Goal: Task Accomplishment & Management: Complete application form

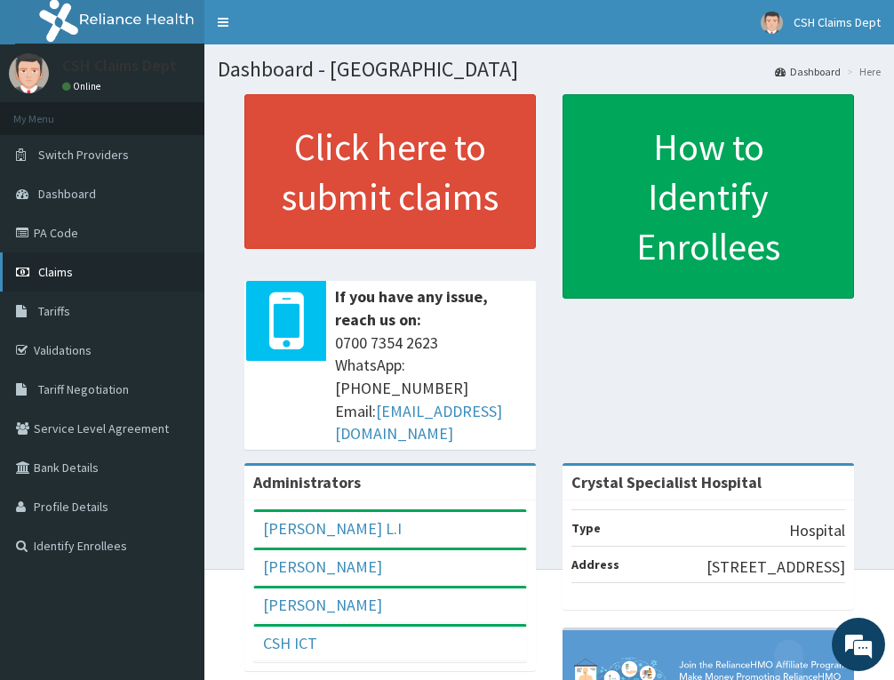
click at [68, 267] on span "Claims" at bounding box center [55, 272] width 35 height 16
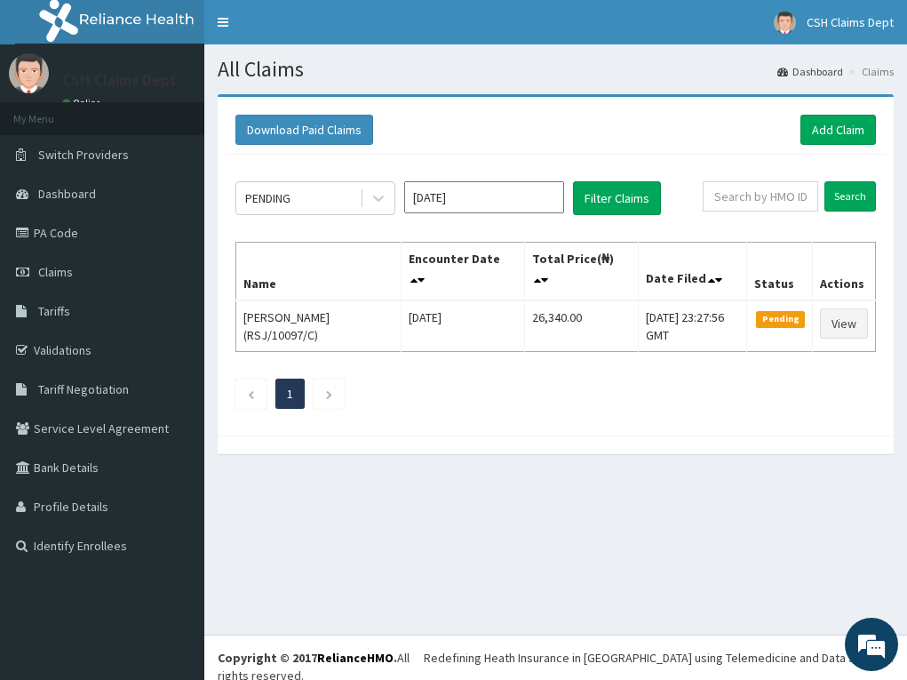
click at [755, 179] on div "PENDING Oct 2025 Filter Claims Search Name Encounter Date Total Price(₦) Date F…" at bounding box center [556, 291] width 658 height 272
click at [757, 198] on input "text" at bounding box center [760, 196] width 115 height 30
paste input "OHT/12815/B"
drag, startPoint x: 708, startPoint y: 195, endPoint x: 624, endPoint y: 211, distance: 85.7
click at [624, 211] on div "PENDING Oct 2025 Filter Claims OHT/12815/B Search" at bounding box center [555, 198] width 641 height 34
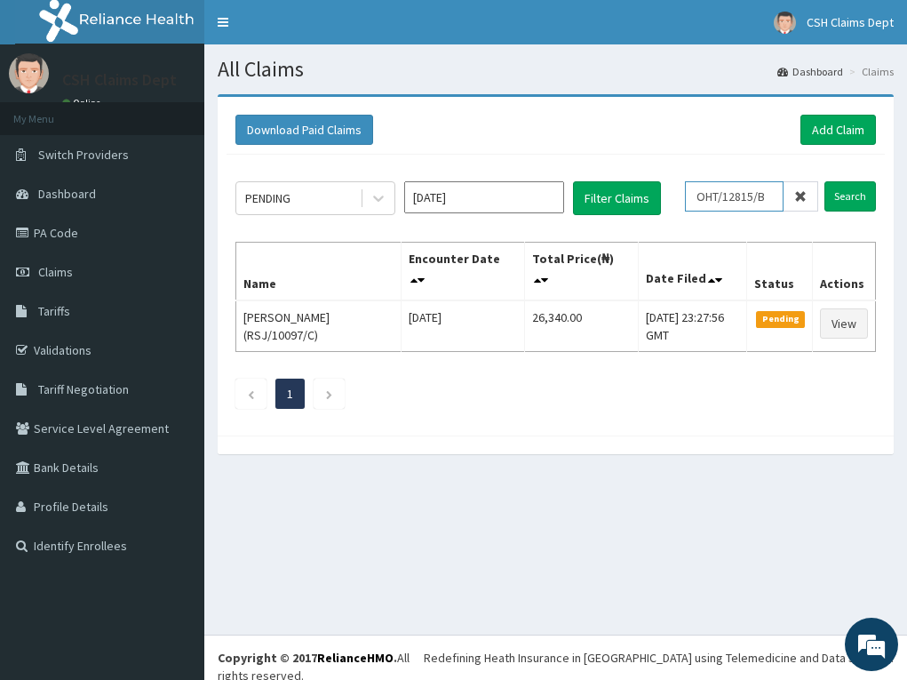
type input "OHT/12815/B"
click at [824, 181] on input "Search" at bounding box center [850, 196] width 52 height 30
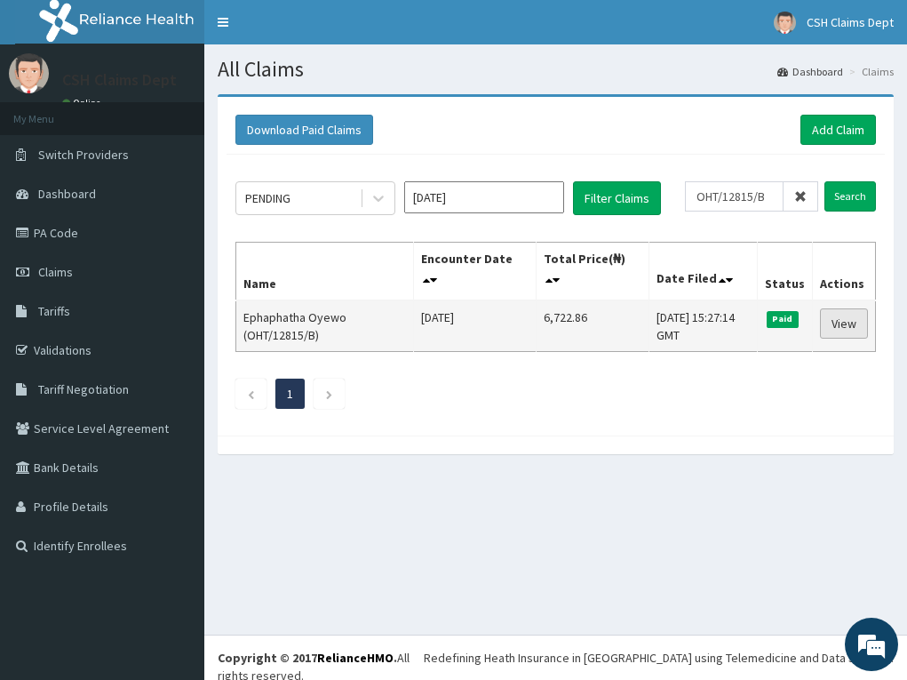
click at [842, 320] on link "View" at bounding box center [844, 323] width 48 height 30
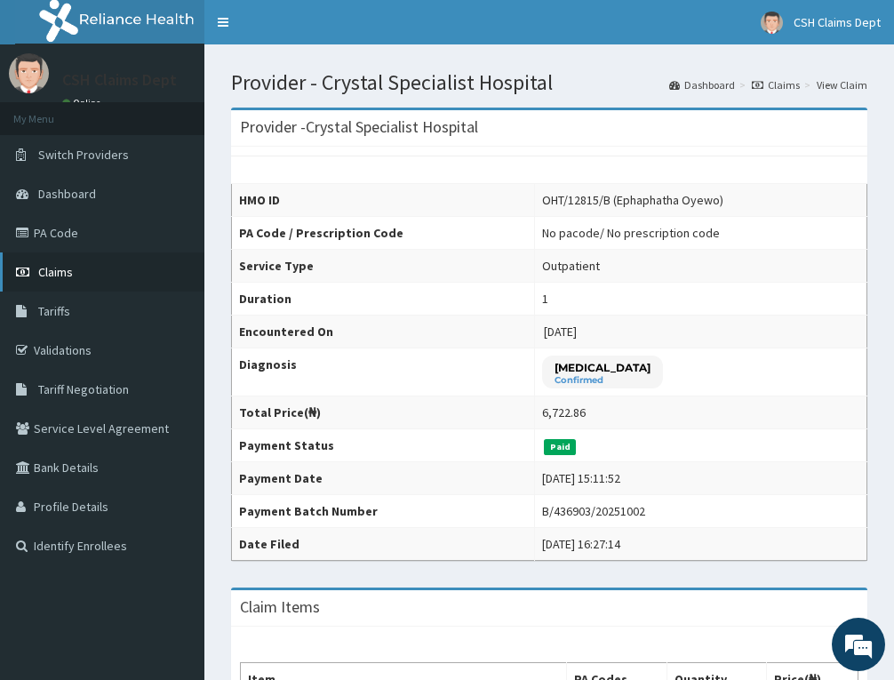
click at [63, 275] on span "Claims" at bounding box center [55, 272] width 35 height 16
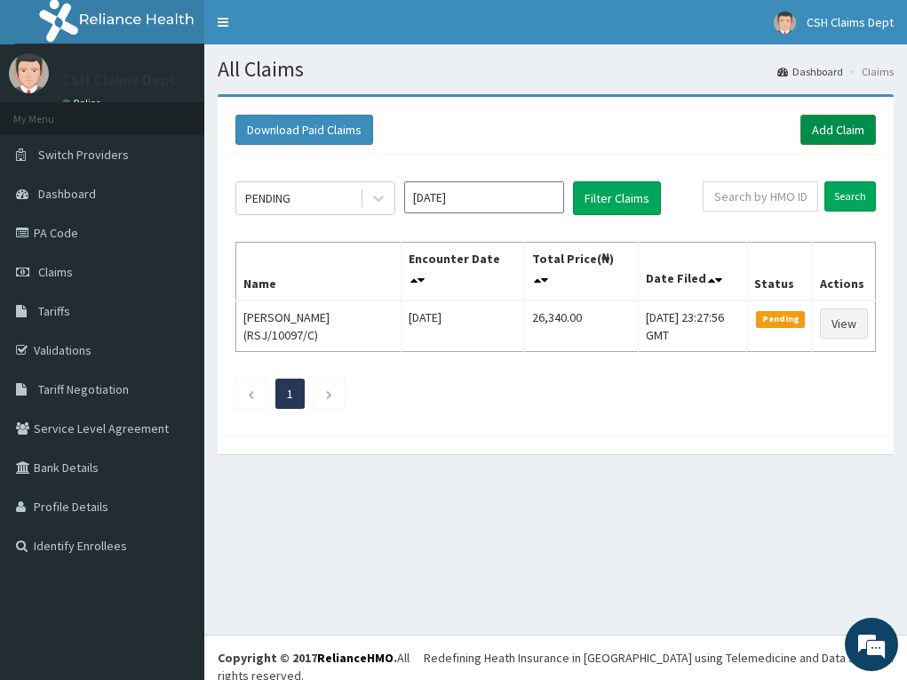
click at [808, 134] on link "Add Claim" at bounding box center [839, 130] width 76 height 30
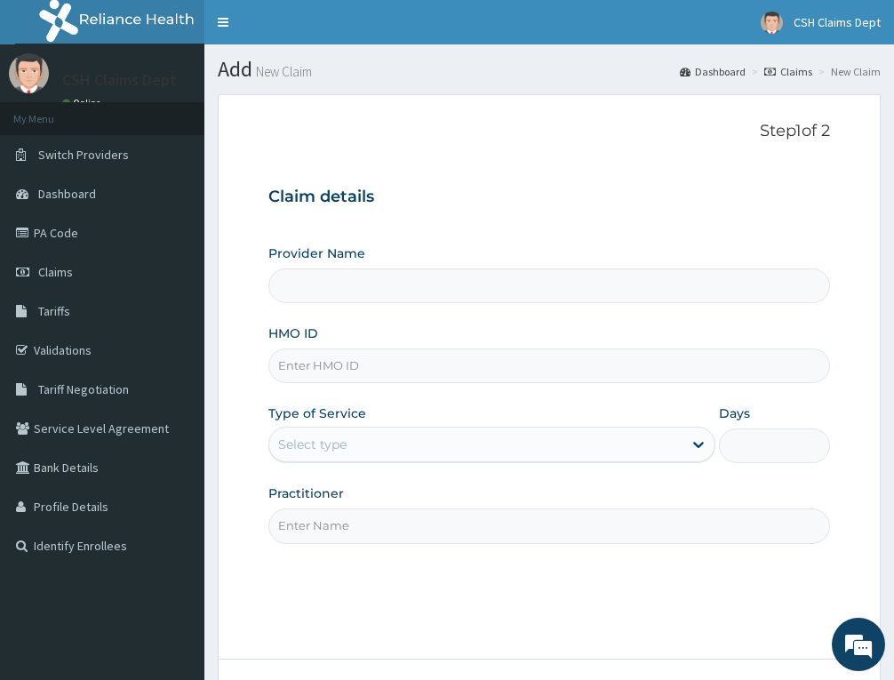
click at [336, 376] on input "HMO ID" at bounding box center [549, 365] width 562 height 35
paste input "OHT/12815/B"
type input "OHT/12815/B"
type input "Crystal Specialist Hospital"
type input "OHT/12815/B"
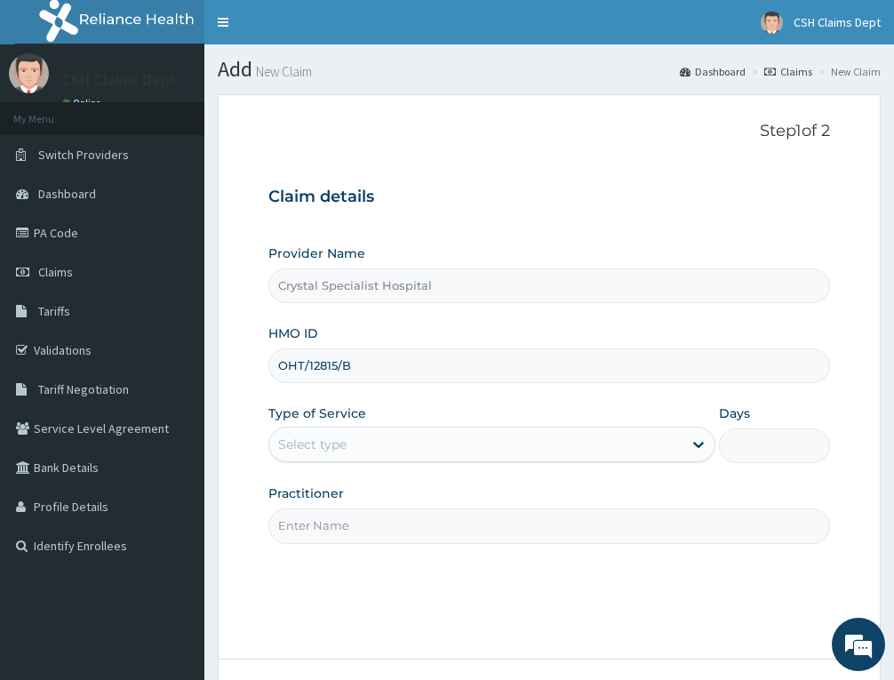
click at [333, 430] on div "Select type" at bounding box center [475, 444] width 413 height 28
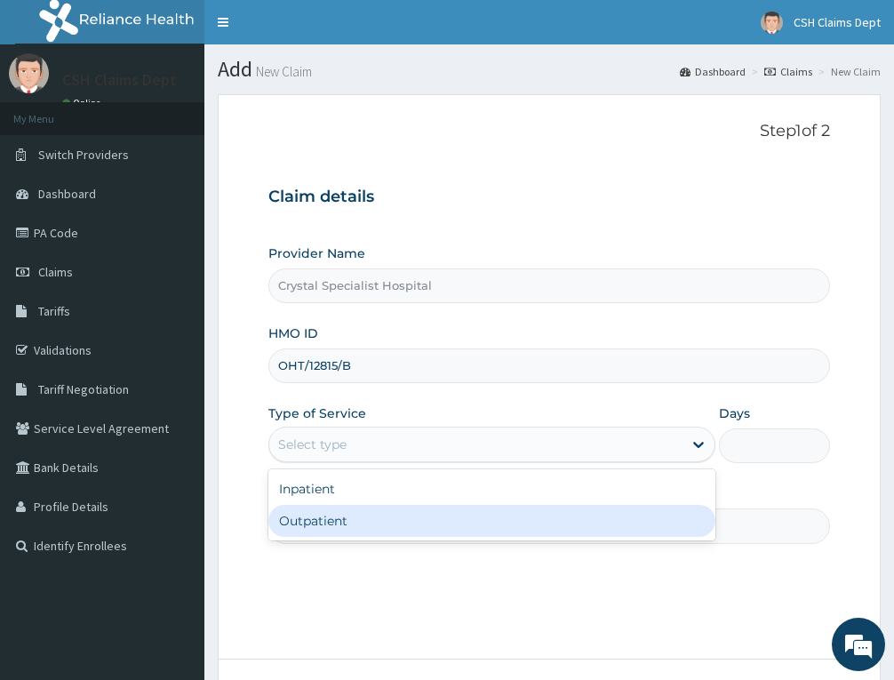
click at [340, 518] on div "Outpatient" at bounding box center [491, 521] width 447 height 32
type input "1"
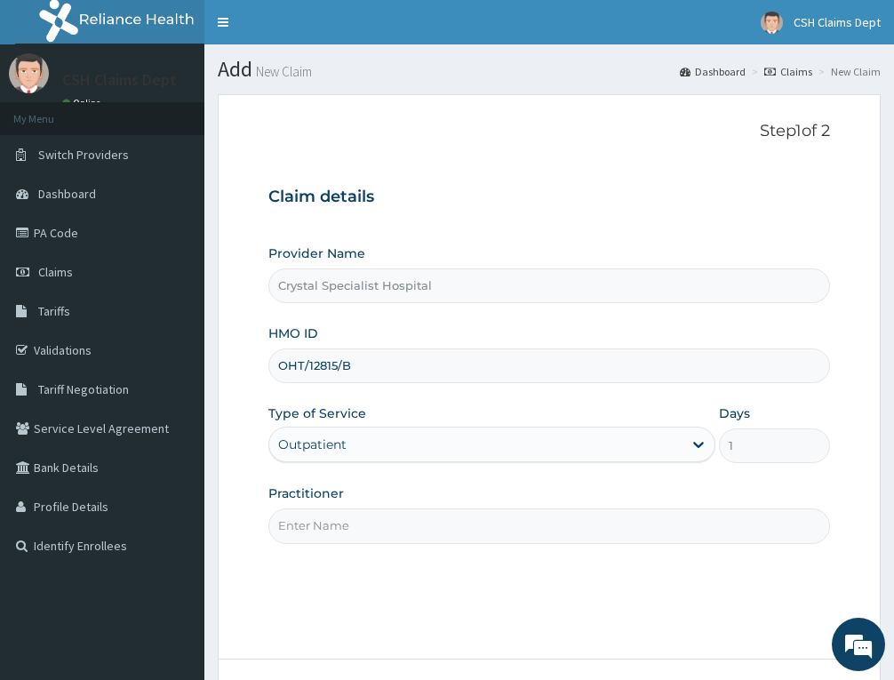
click at [312, 520] on input "Practitioner" at bounding box center [549, 525] width 562 height 35
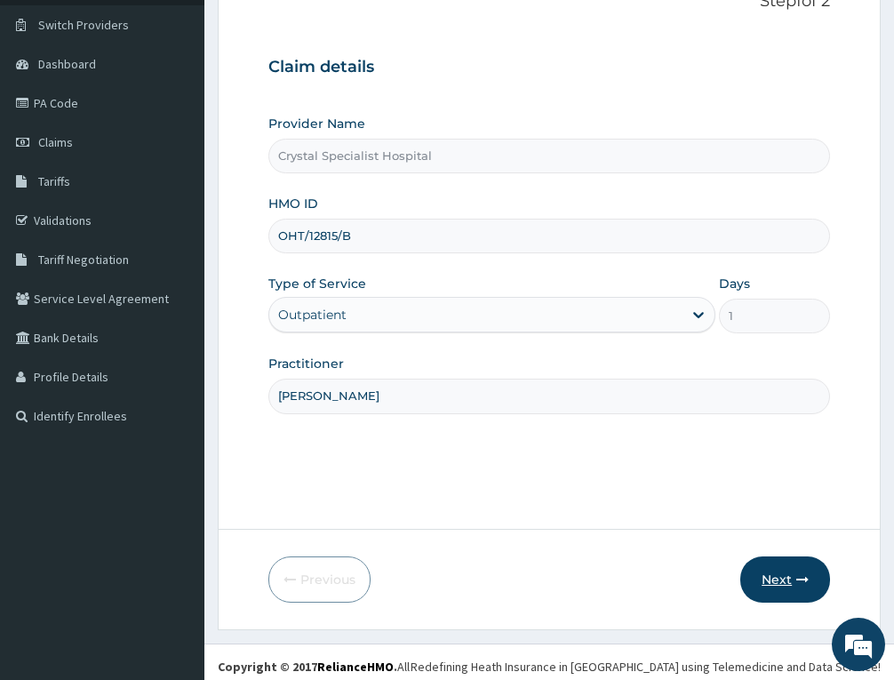
scroll to position [139, 0]
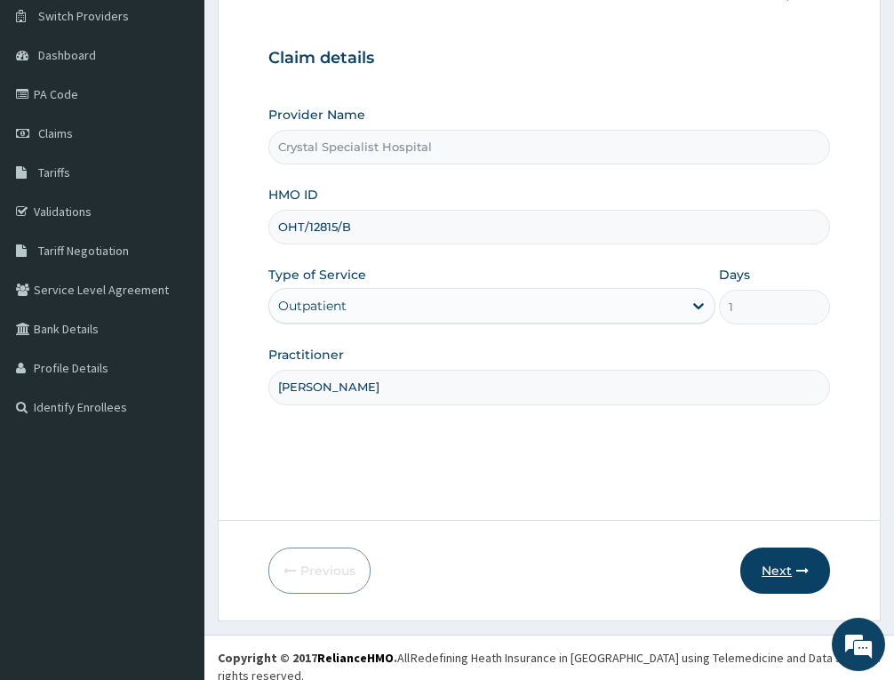
type input "sam"
click at [785, 559] on button "Next" at bounding box center [785, 570] width 90 height 46
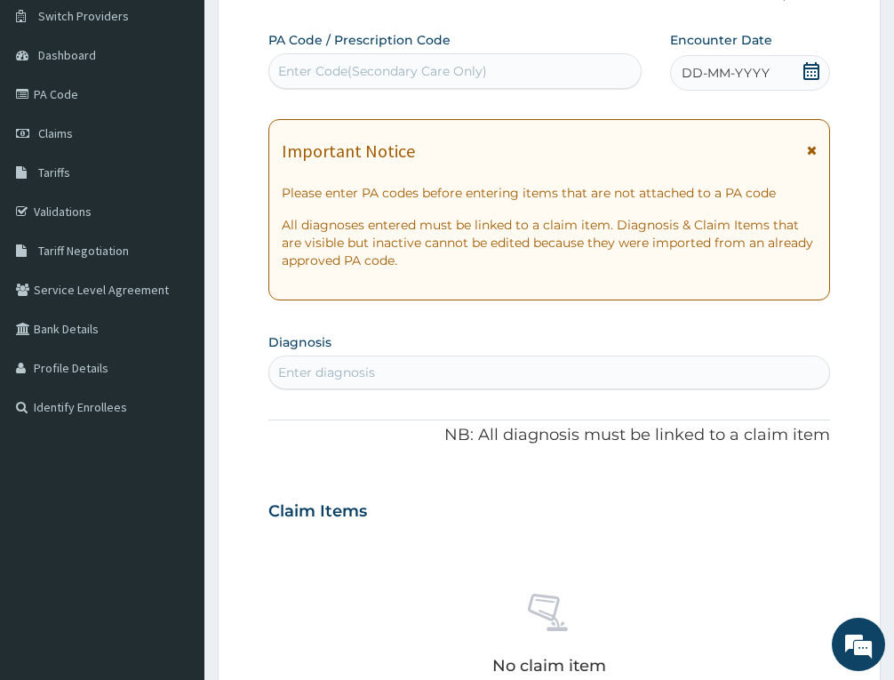
click at [813, 67] on icon at bounding box center [811, 71] width 18 height 18
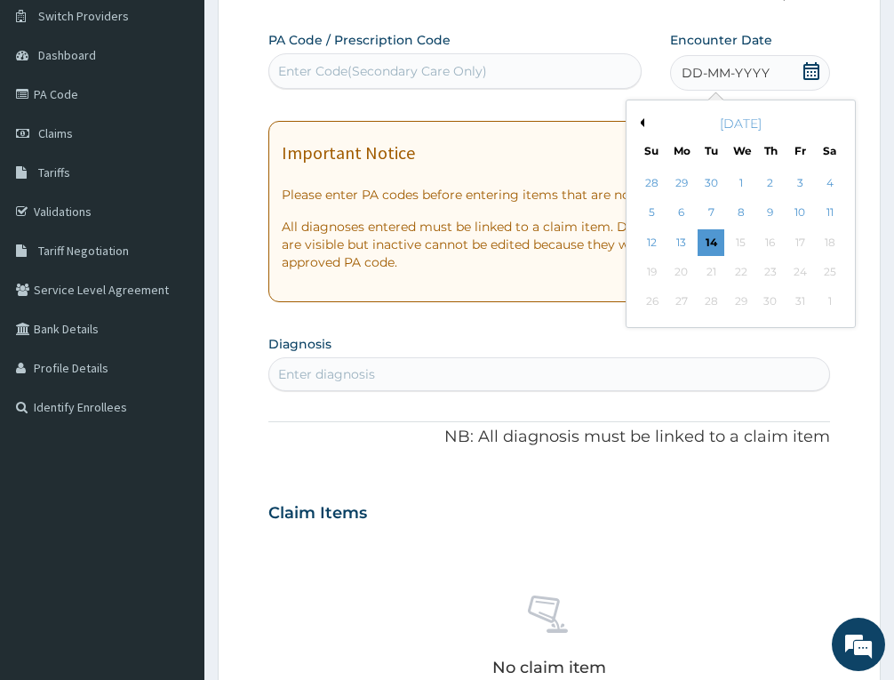
click at [683, 190] on div "29" at bounding box center [681, 183] width 27 height 27
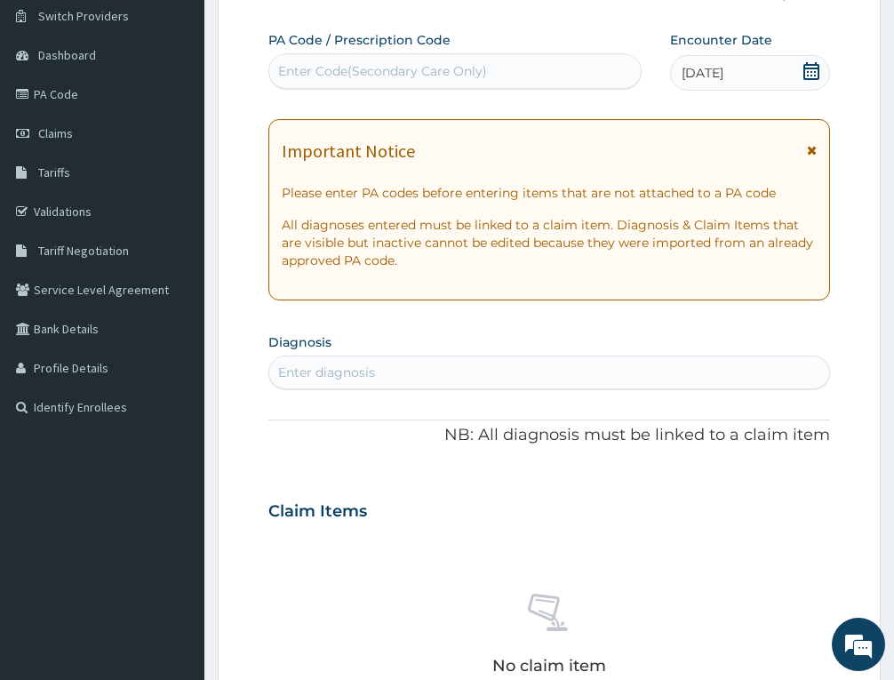
click at [346, 378] on div "Enter diagnosis" at bounding box center [326, 372] width 97 height 18
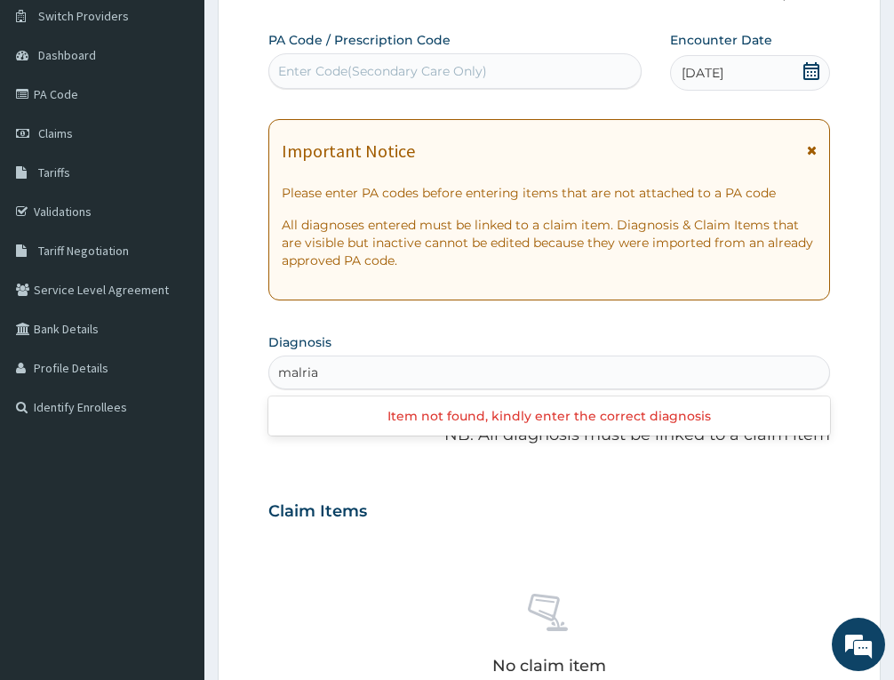
scroll to position [0, 0]
click at [303, 368] on input "malria" at bounding box center [298, 372] width 41 height 18
type input "malaria"
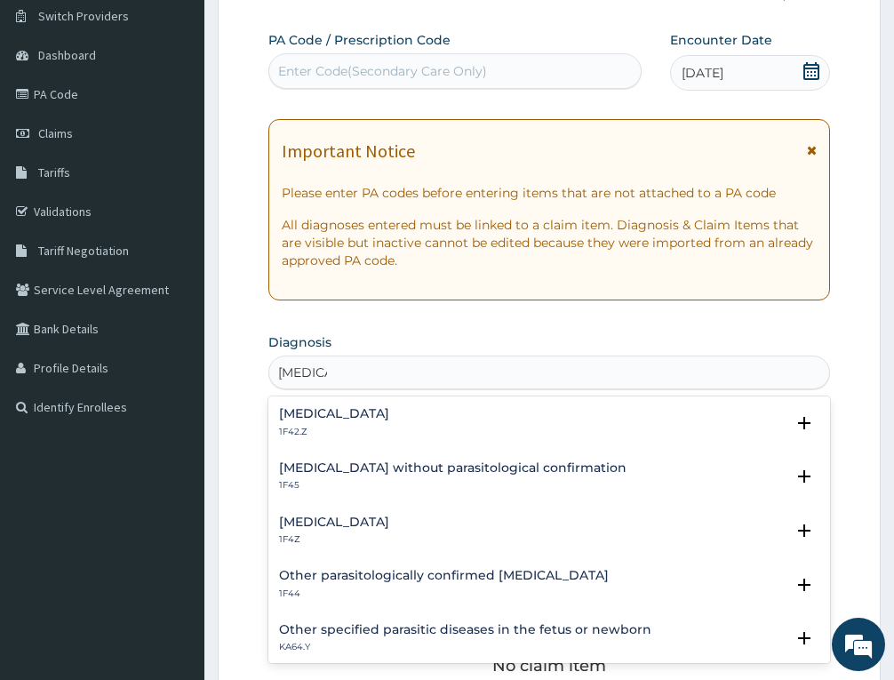
click at [333, 524] on h4 "Malaria, unspecified" at bounding box center [334, 521] width 110 height 13
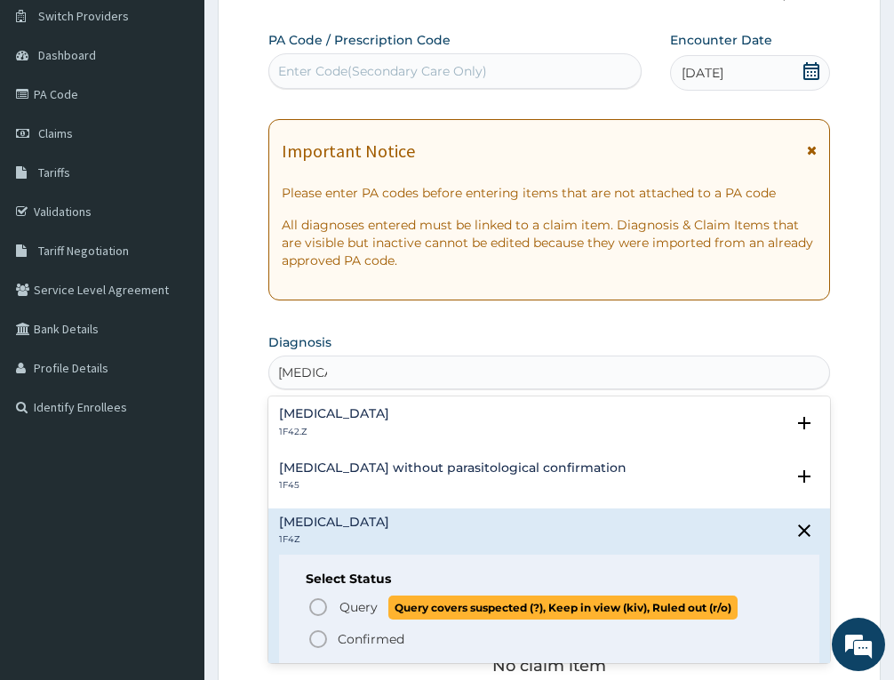
click at [351, 609] on span "Query" at bounding box center [358, 607] width 38 height 18
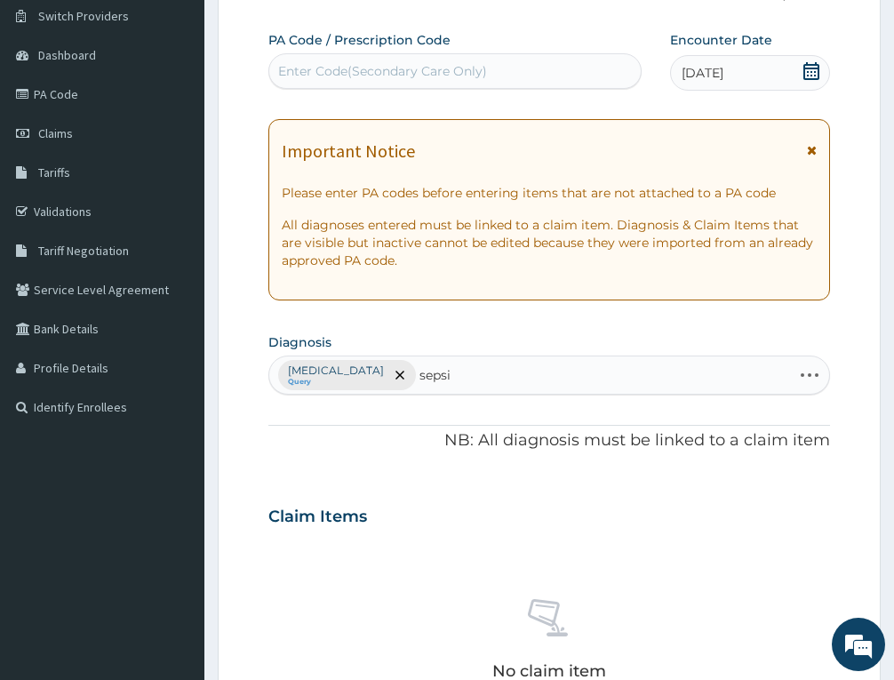
type input "sepsis"
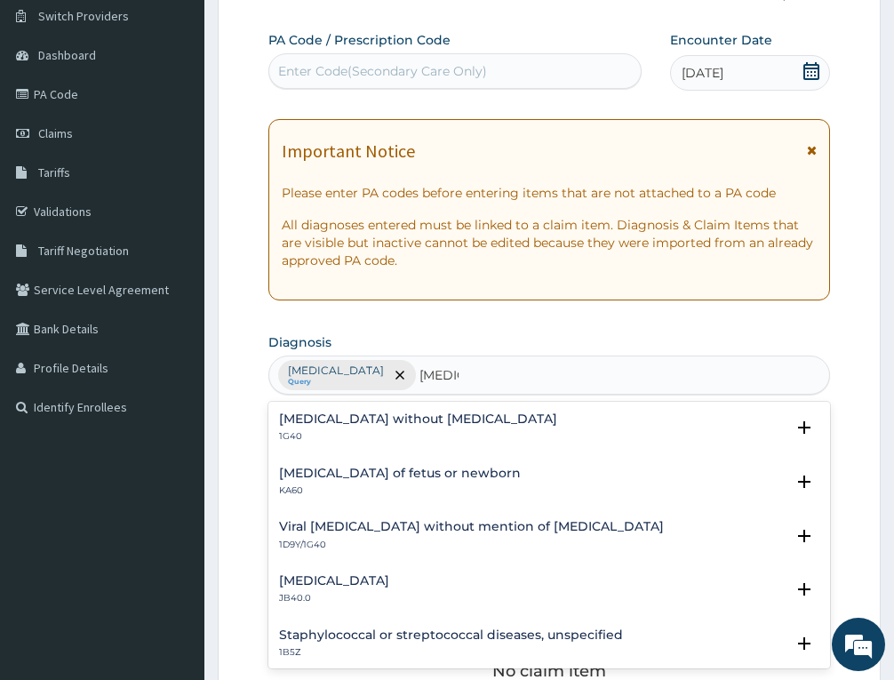
scroll to position [316, 0]
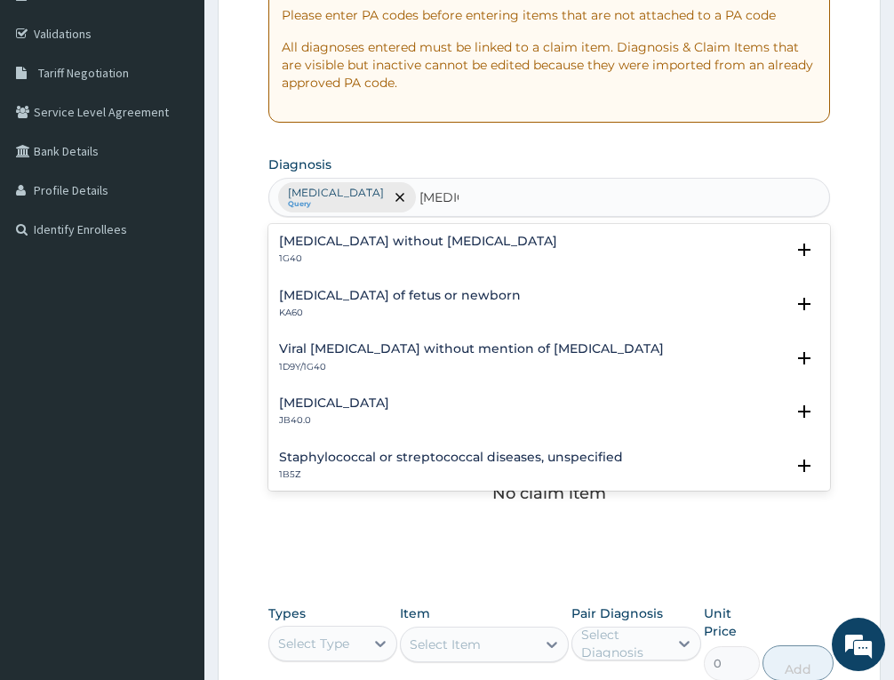
click at [363, 237] on h4 "Sepsis without septic shock" at bounding box center [418, 241] width 278 height 13
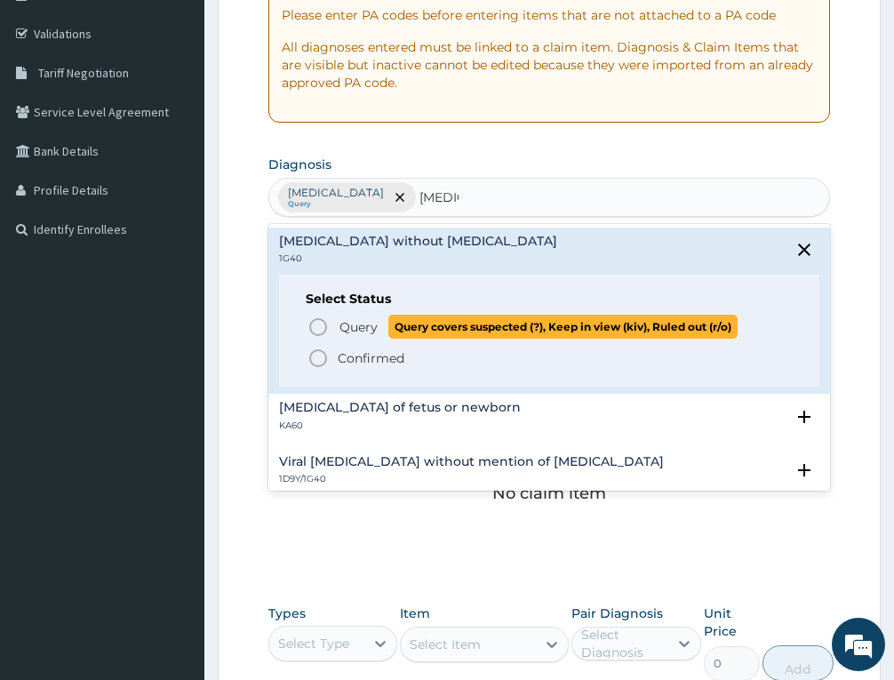
click at [346, 328] on span "Query" at bounding box center [358, 327] width 38 height 18
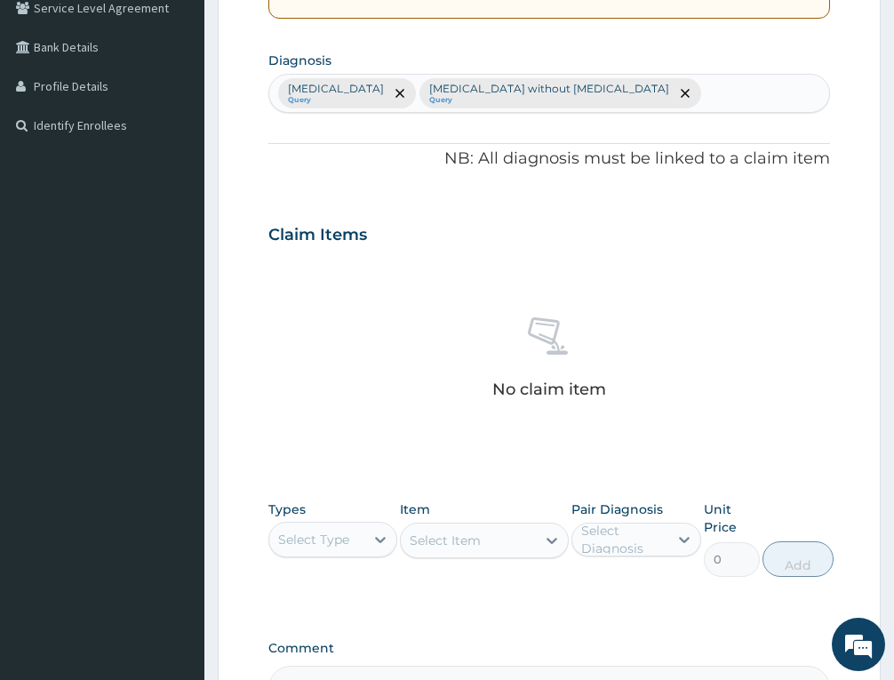
scroll to position [637, 0]
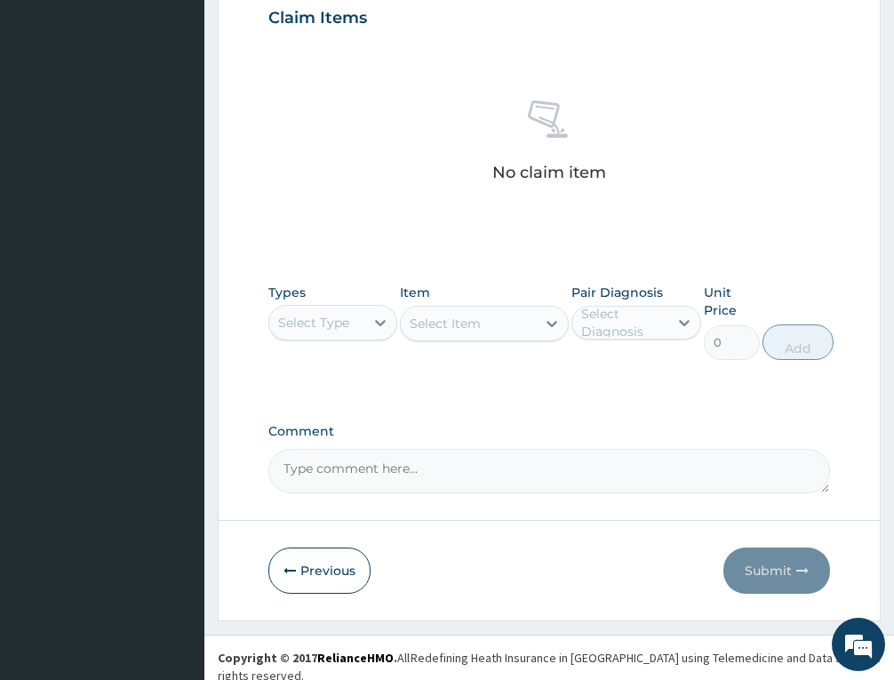
click at [321, 327] on div "Select Type" at bounding box center [313, 323] width 71 height 18
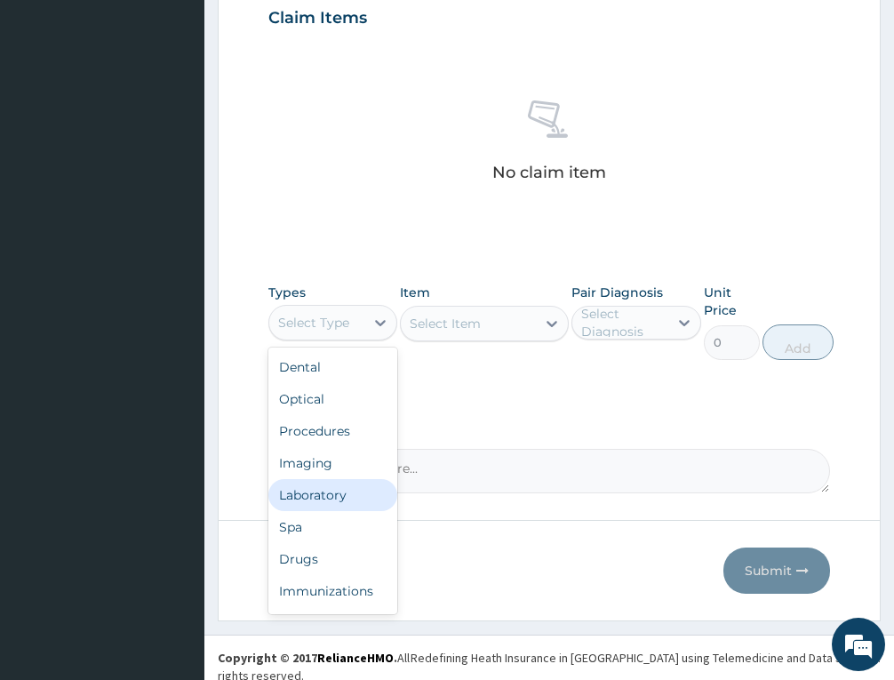
click at [327, 489] on div "Laboratory" at bounding box center [332, 495] width 129 height 32
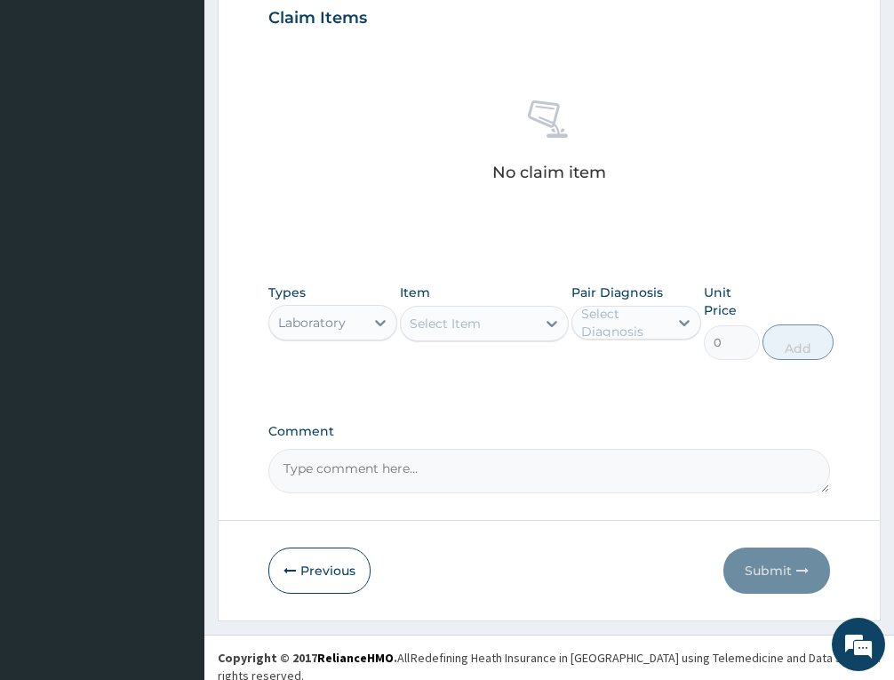
click at [466, 323] on div "Select Item" at bounding box center [445, 324] width 71 height 18
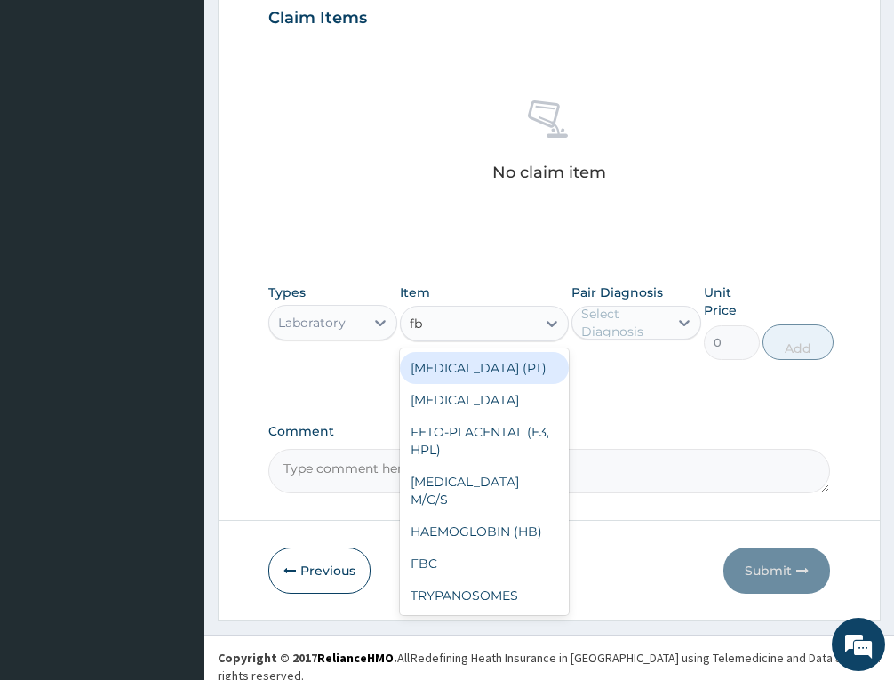
type input "fbc"
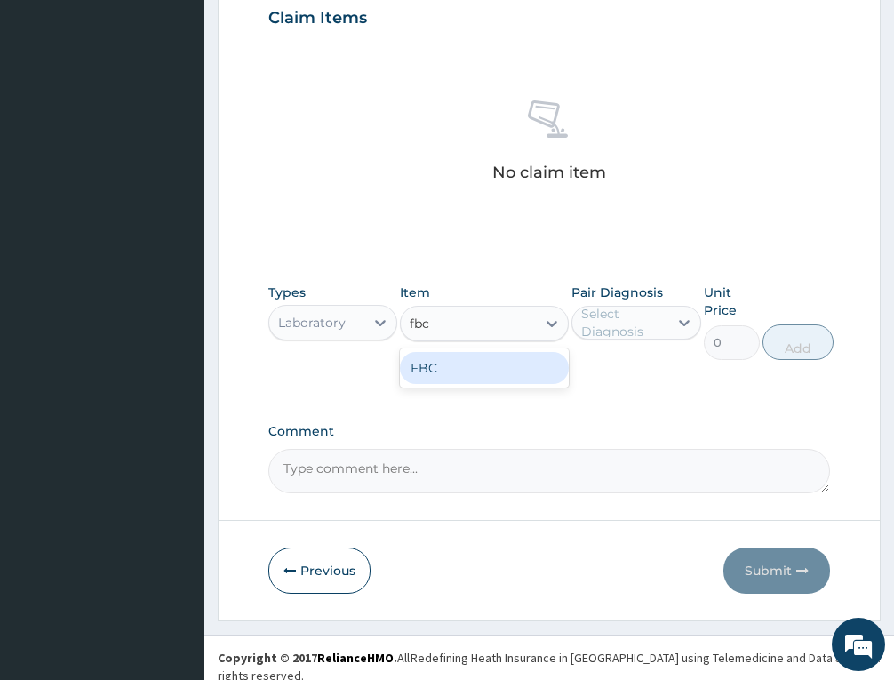
click at [480, 367] on div "FBC" at bounding box center [484, 368] width 169 height 32
type input "4700"
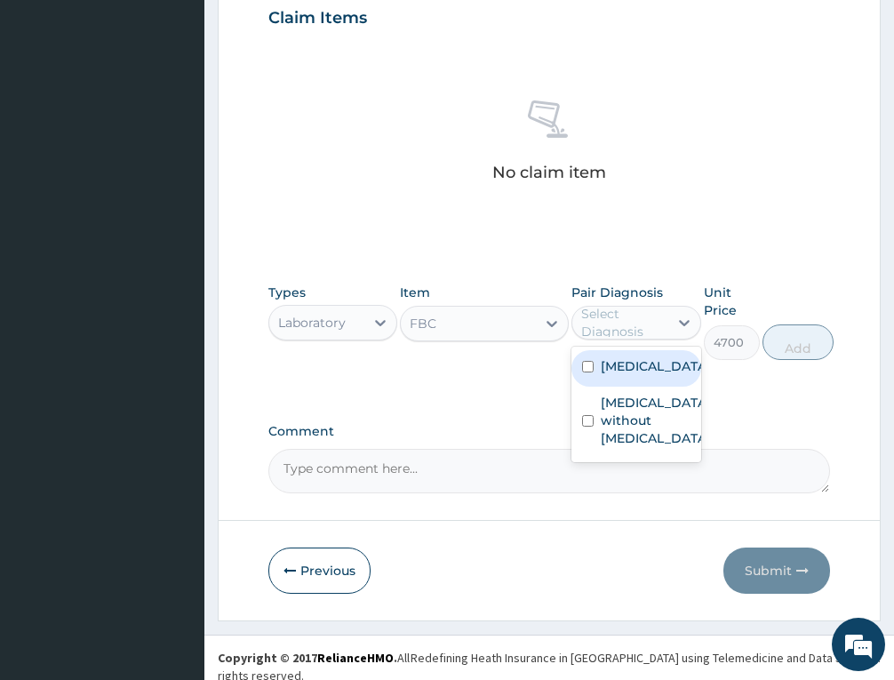
click at [589, 325] on div "Select Diagnosis" at bounding box center [623, 323] width 84 height 36
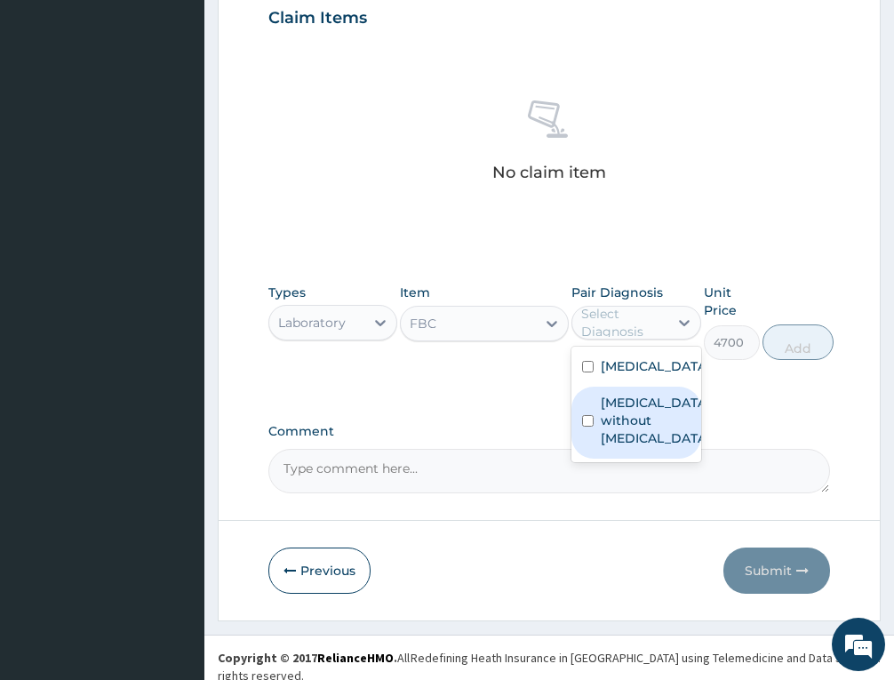
drag, startPoint x: 646, startPoint y: 437, endPoint x: 675, endPoint y: 406, distance: 42.7
click at [646, 434] on label "Sepsis without septic shock" at bounding box center [655, 420] width 108 height 53
checkbox input "true"
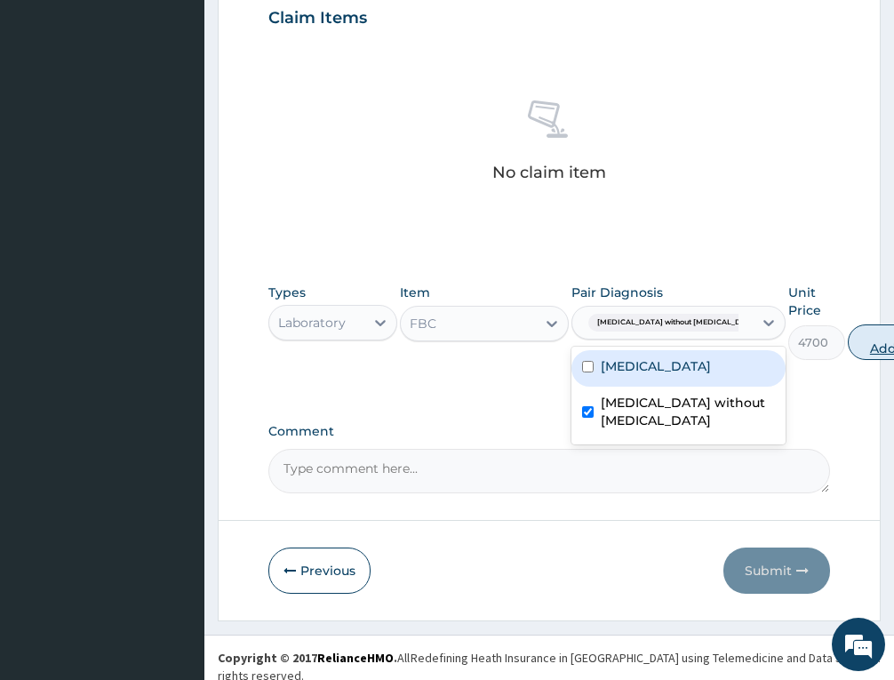
click at [848, 345] on button "Add" at bounding box center [883, 342] width 71 height 36
type input "0"
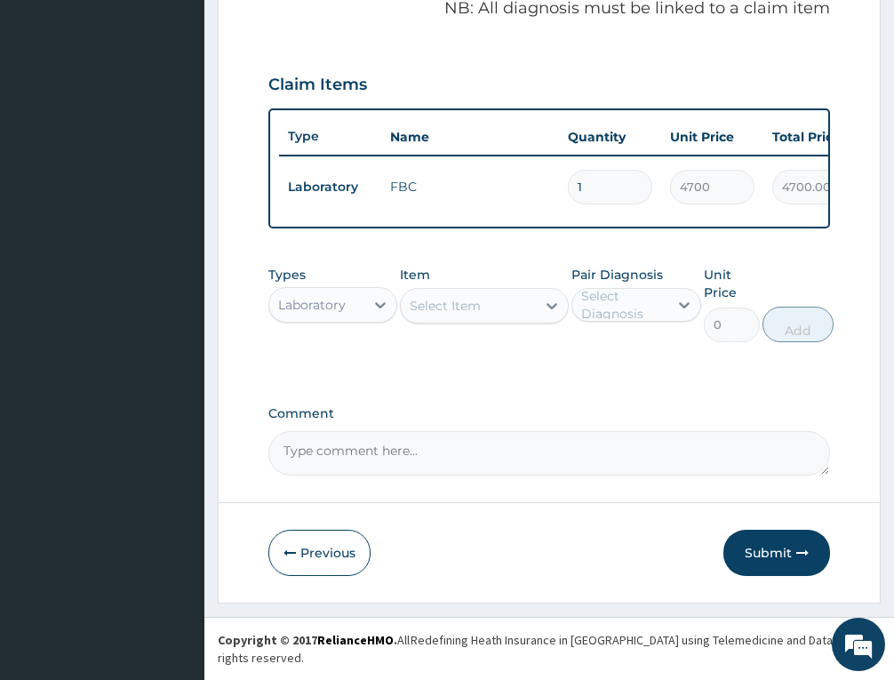
scroll to position [566, 0]
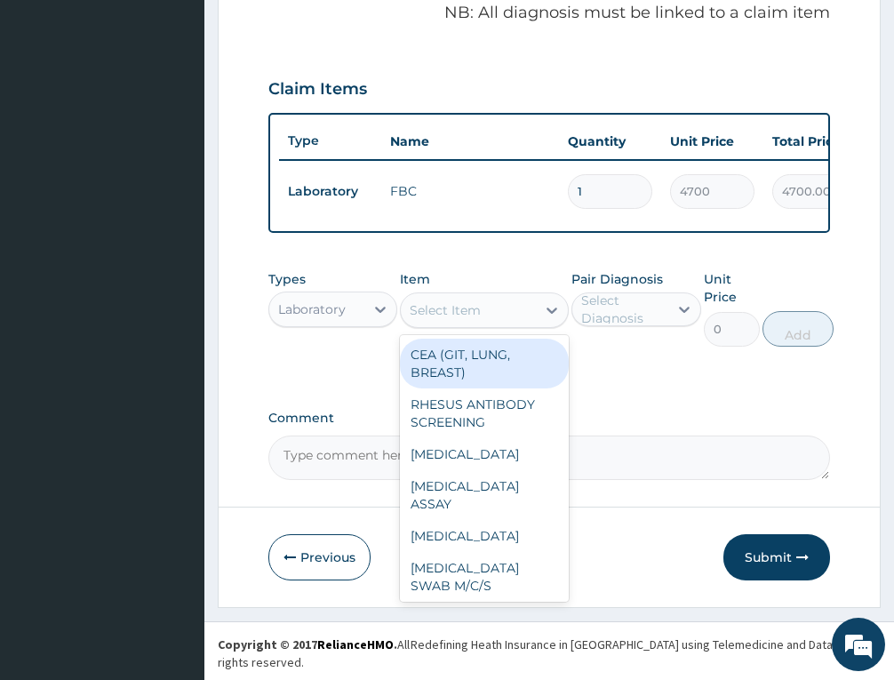
click at [478, 324] on div "Select Item" at bounding box center [468, 310] width 135 height 28
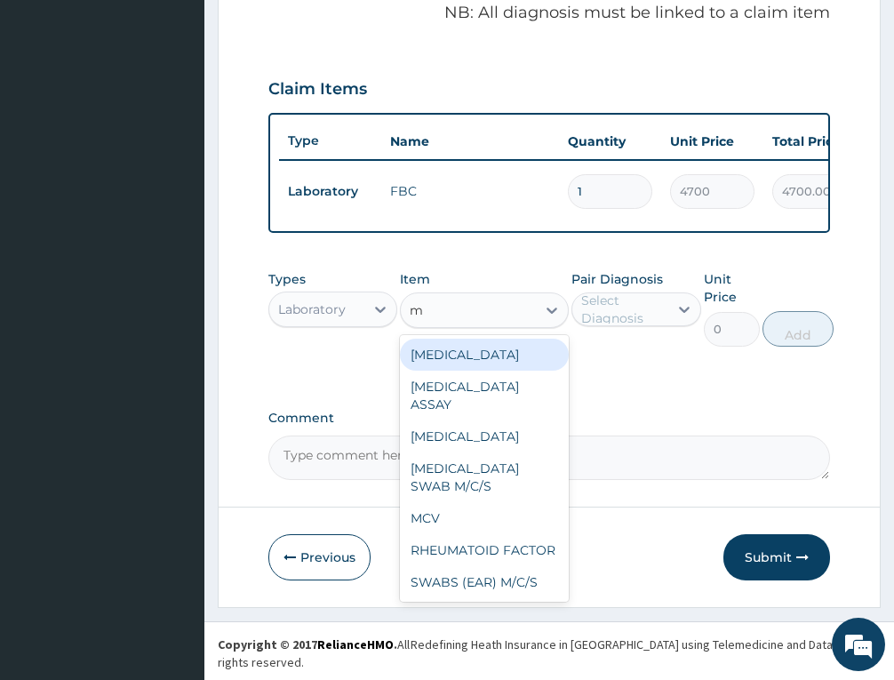
type input "mp"
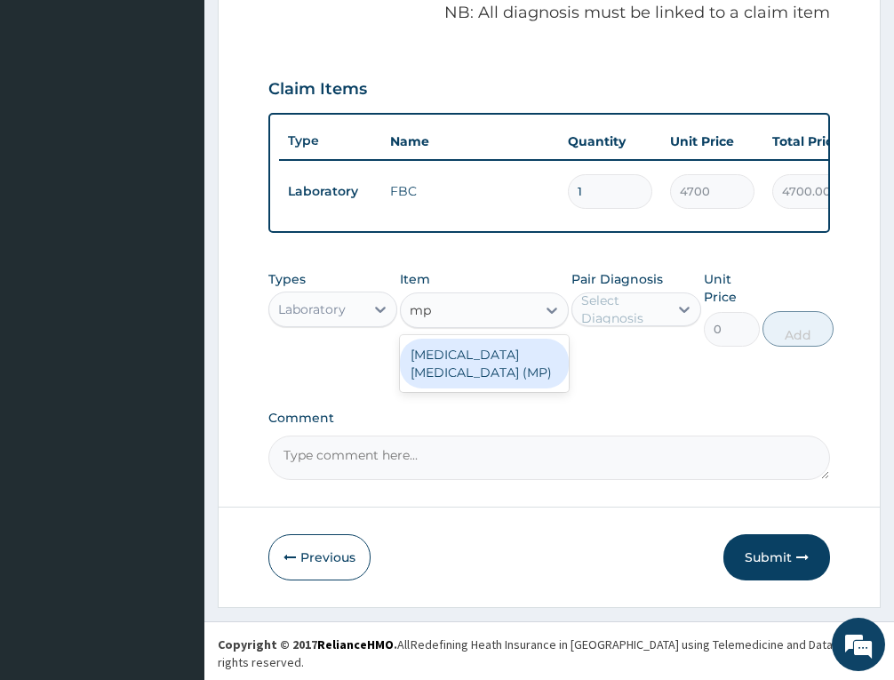
click at [485, 388] on div "MALARIA PARASITE (MP)" at bounding box center [484, 364] width 169 height 50
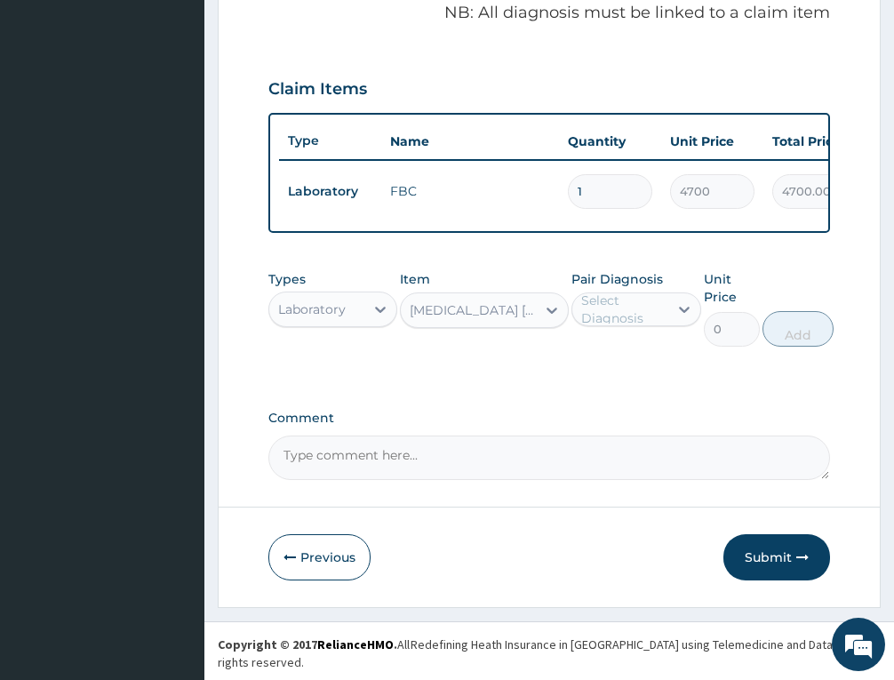
type input "2740"
click at [651, 315] on div "Select Diagnosis" at bounding box center [623, 309] width 84 height 36
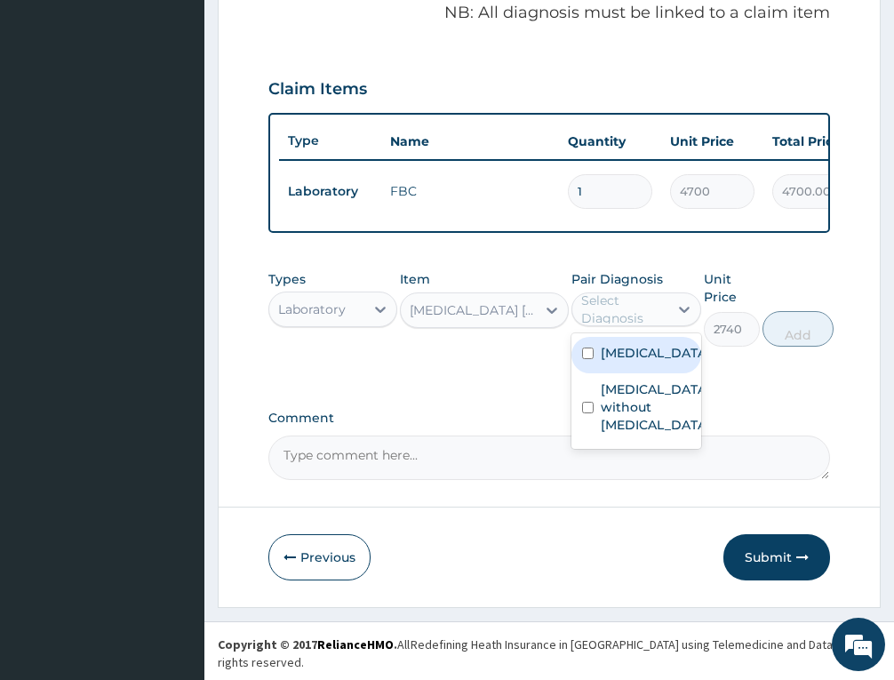
click at [642, 362] on label "Malaria, unspecified" at bounding box center [655, 353] width 108 height 18
checkbox input "true"
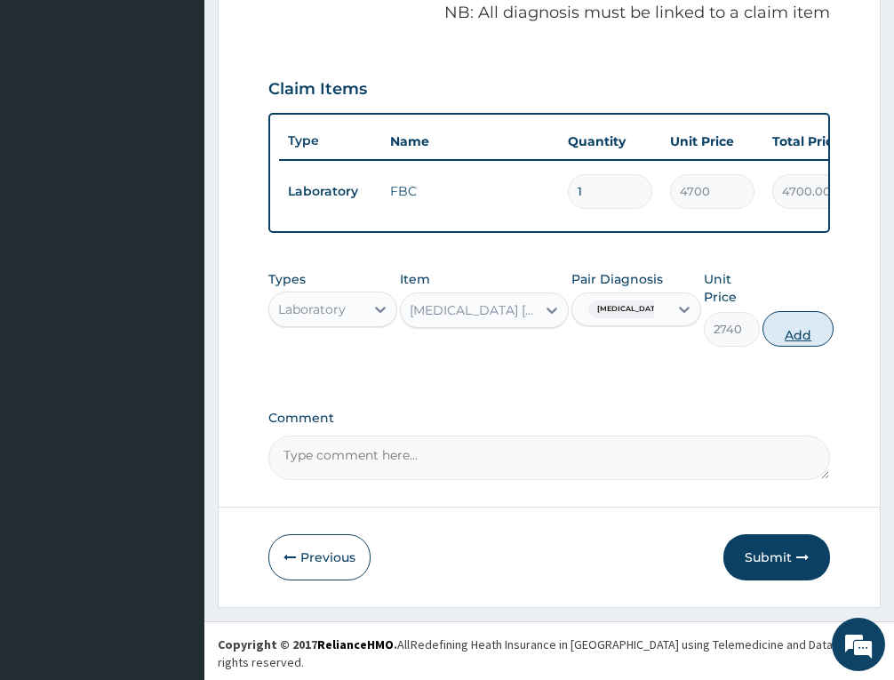
click at [810, 344] on button "Add" at bounding box center [797, 329] width 71 height 36
type input "0"
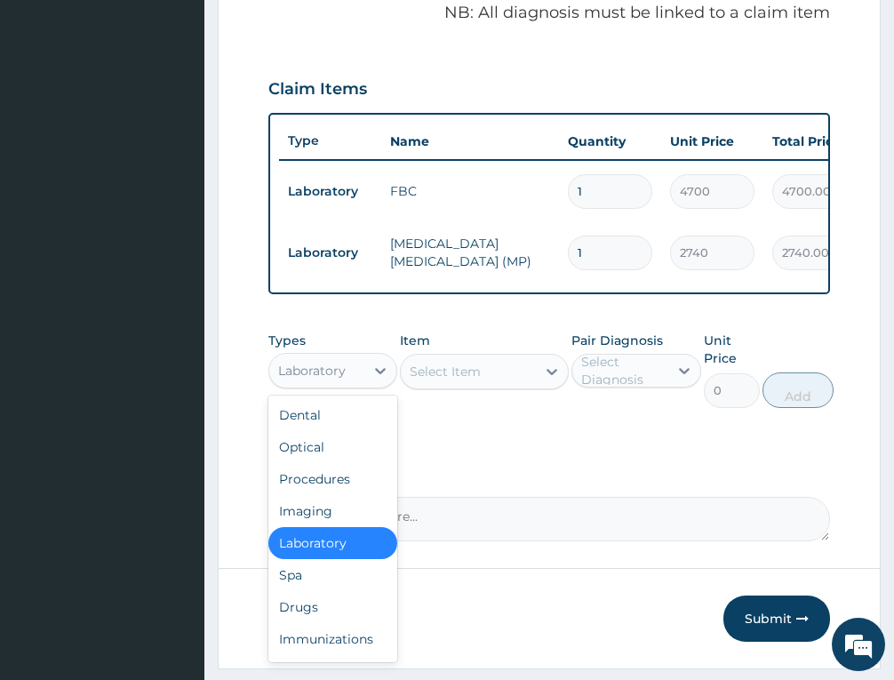
click at [285, 379] on div "Laboratory" at bounding box center [312, 371] width 68 height 18
click at [311, 494] on div "Procedures" at bounding box center [332, 479] width 129 height 32
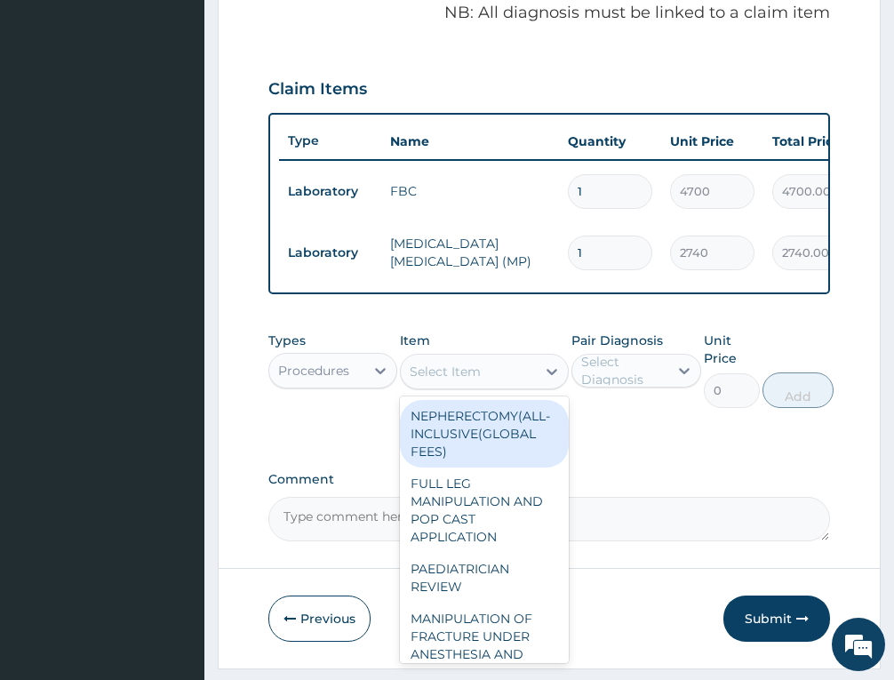
click at [494, 386] on div "Select Item" at bounding box center [468, 371] width 135 height 28
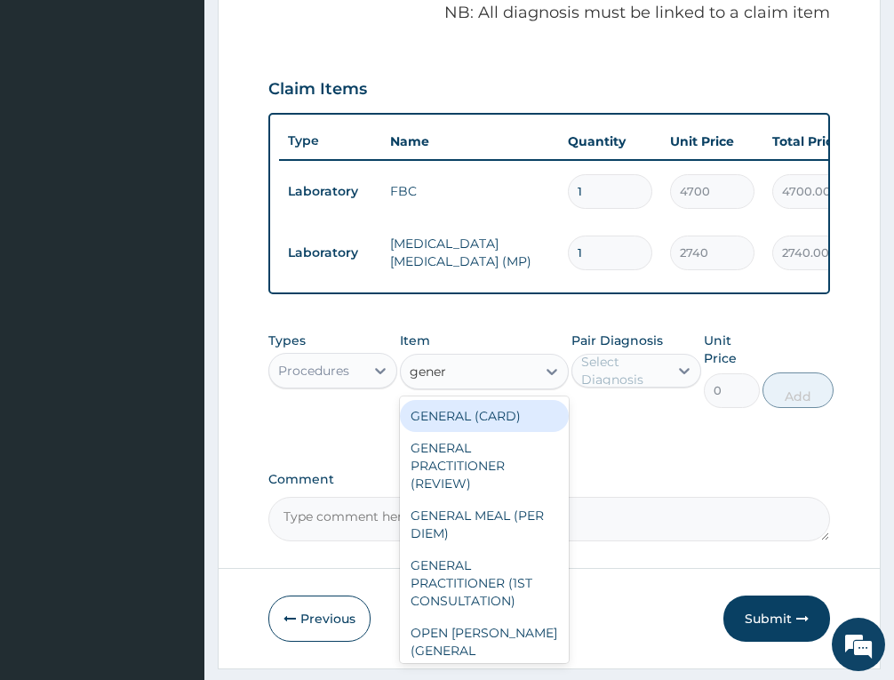
type input "genera"
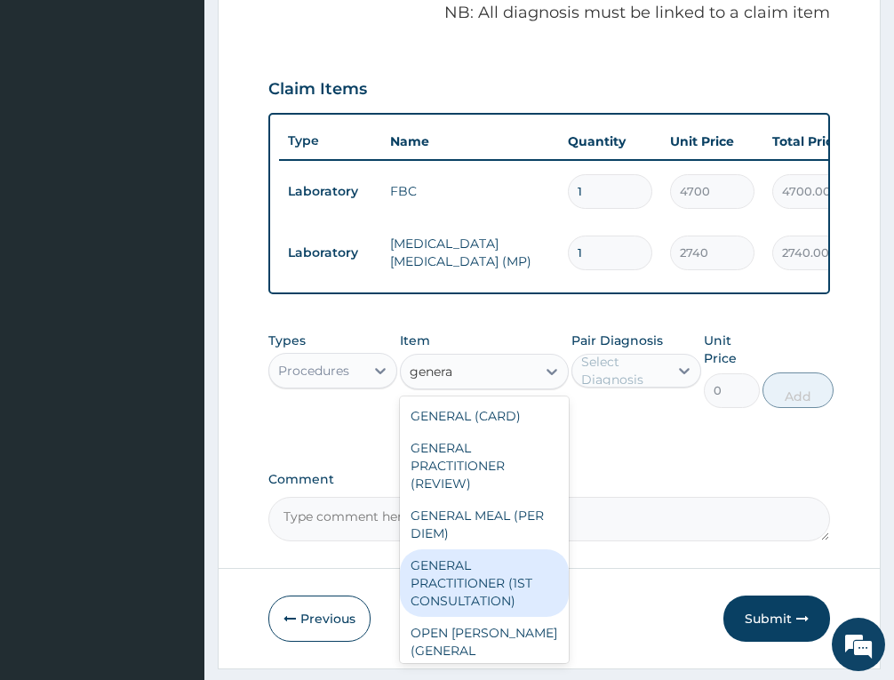
drag, startPoint x: 484, startPoint y: 581, endPoint x: 491, endPoint y: 561, distance: 21.6
click at [483, 580] on div "GENERAL PRACTITIONER (1ST CONSULTATION)" at bounding box center [484, 583] width 169 height 68
type input "3490"
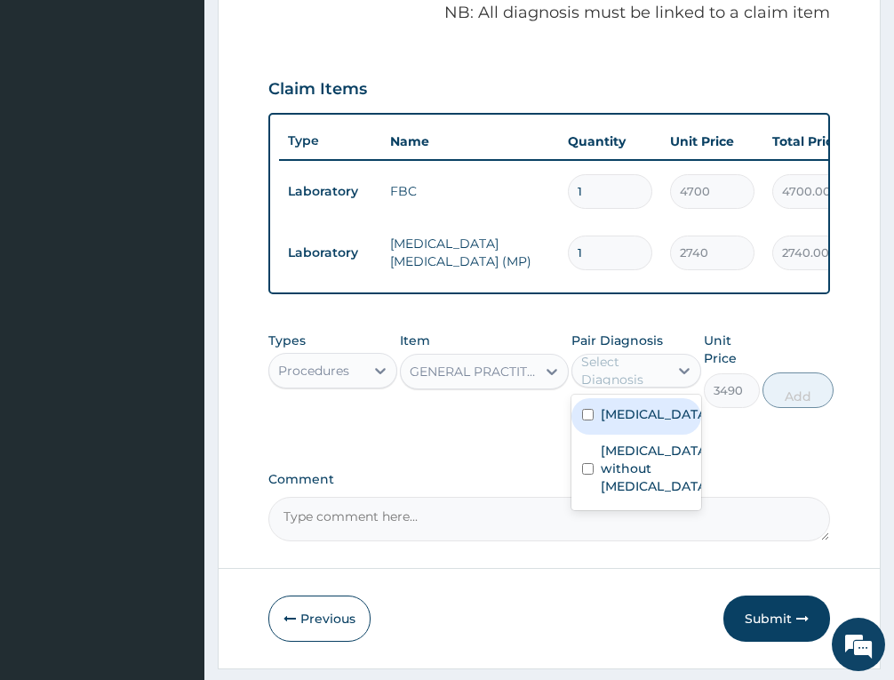
click at [601, 382] on div "Select Diagnosis" at bounding box center [623, 371] width 84 height 36
click at [614, 418] on label "Malaria, unspecified" at bounding box center [655, 414] width 108 height 18
checkbox input "true"
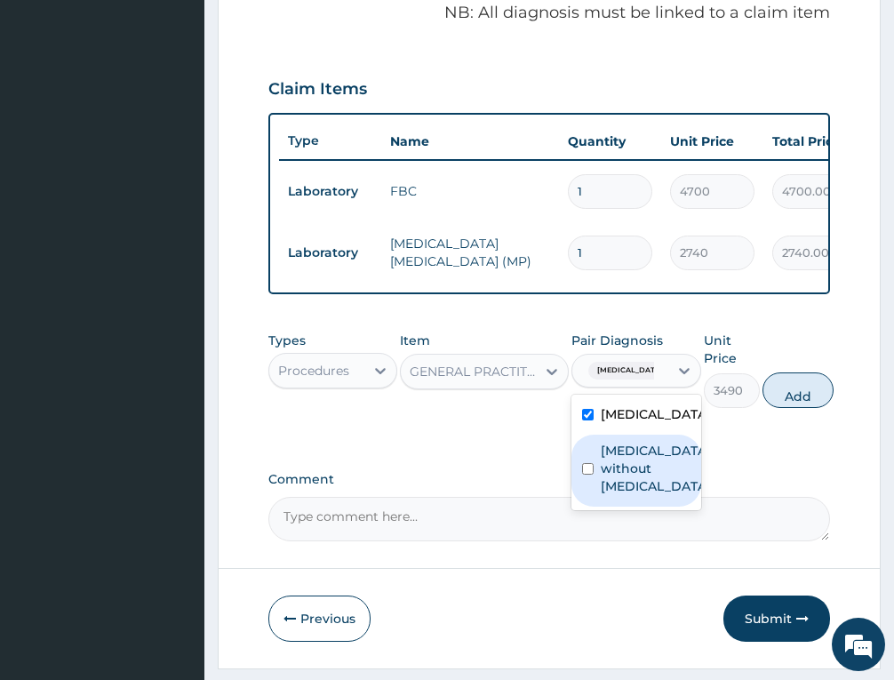
click at [642, 495] on label "Sepsis without septic shock" at bounding box center [655, 468] width 108 height 53
checkbox input "true"
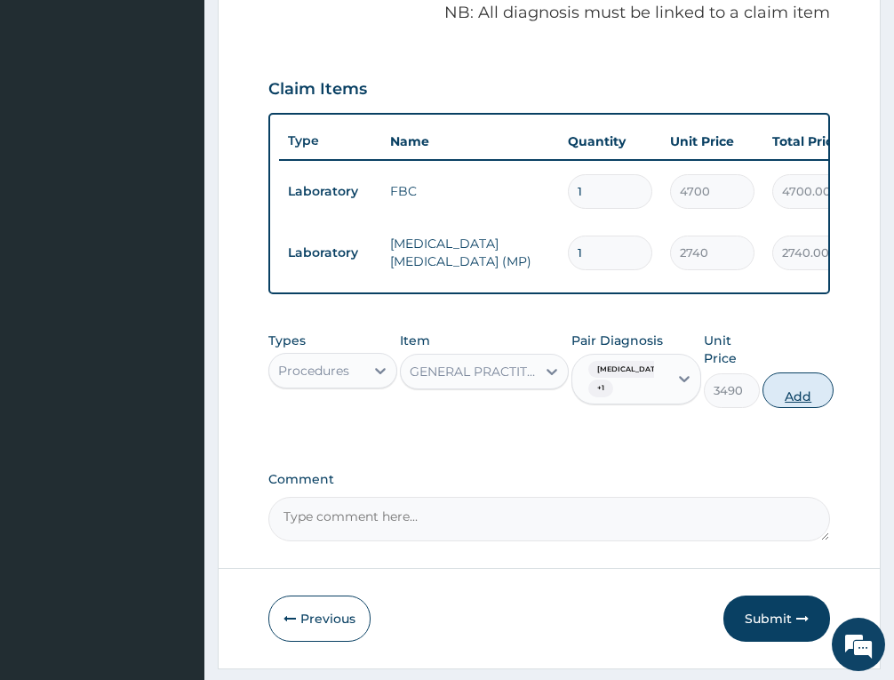
click at [825, 395] on button "Add" at bounding box center [797, 390] width 71 height 36
type input "0"
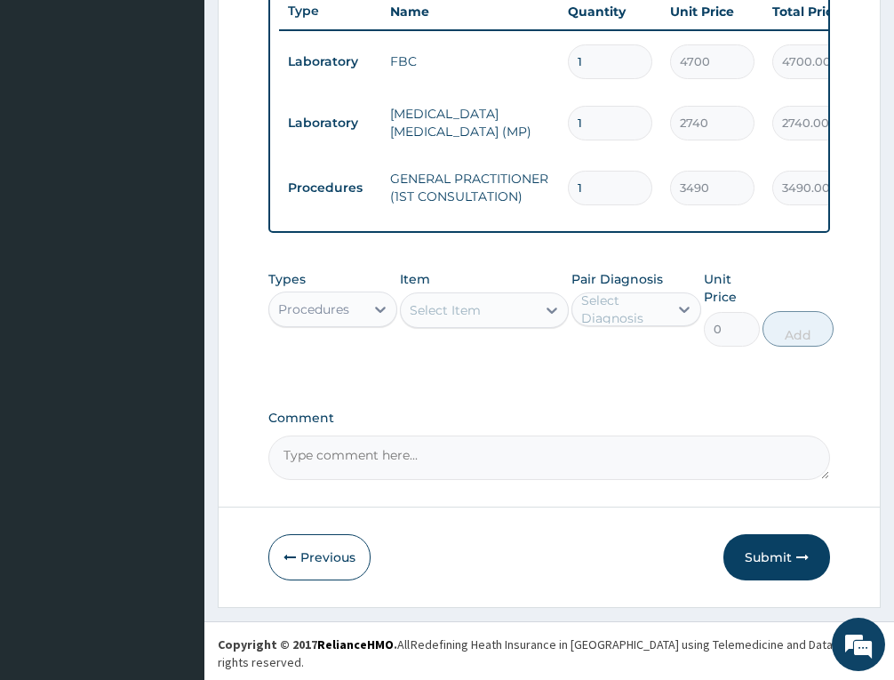
click at [792, 570] on button "Submit" at bounding box center [776, 557] width 107 height 46
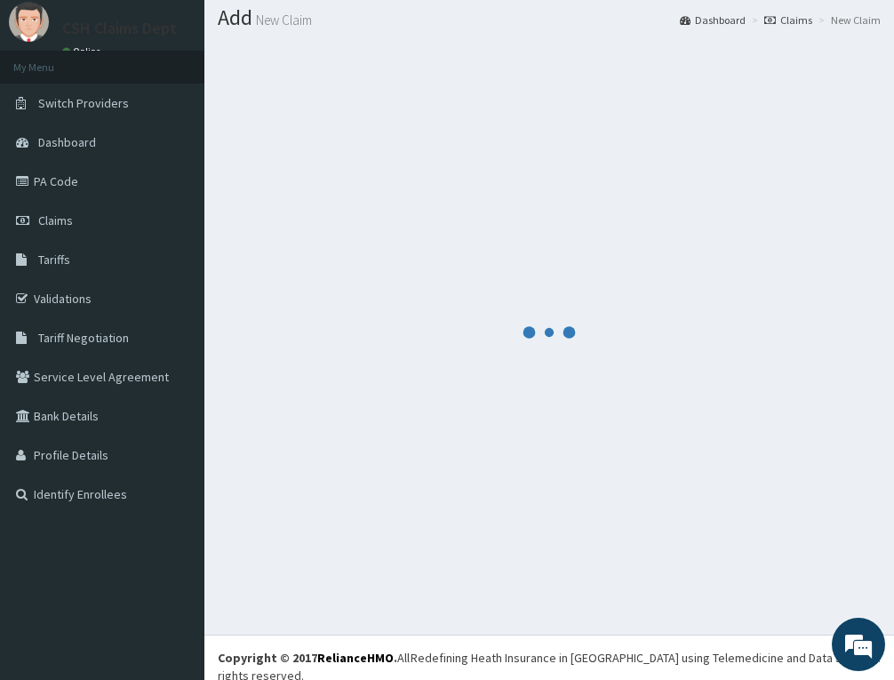
scroll to position [696, 0]
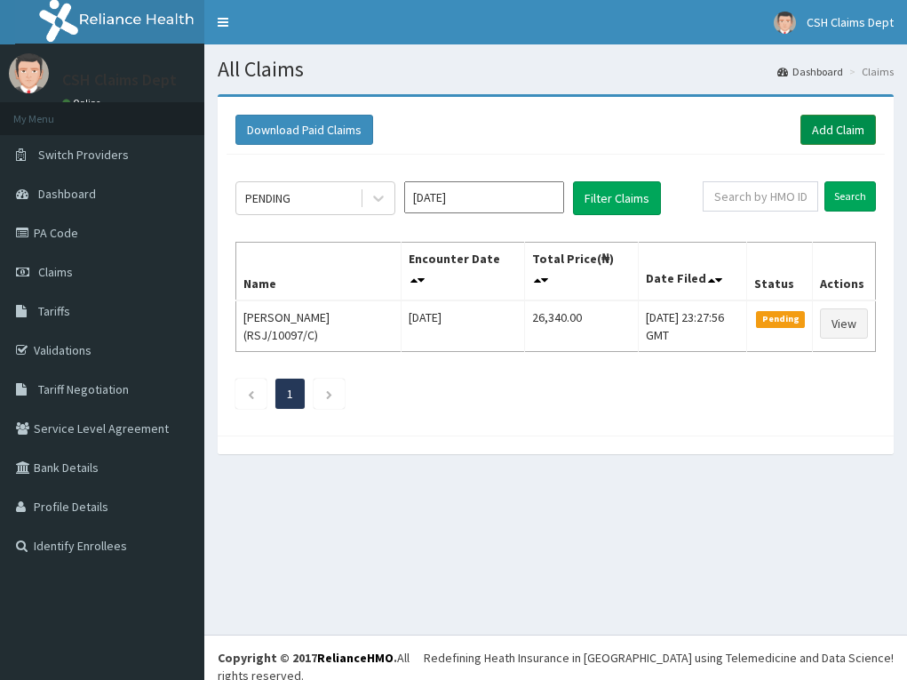
click at [838, 118] on link "Add Claim" at bounding box center [839, 130] width 76 height 30
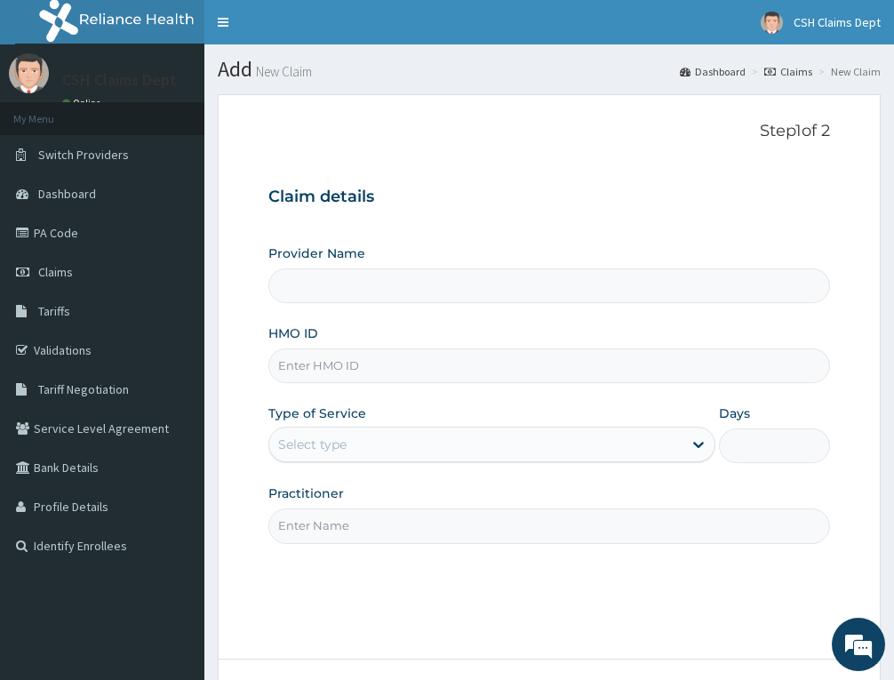
type input "Crystal Specialist Hospital"
click at [331, 369] on input "HMO ID" at bounding box center [549, 365] width 562 height 35
paste input "XER/10004/C"
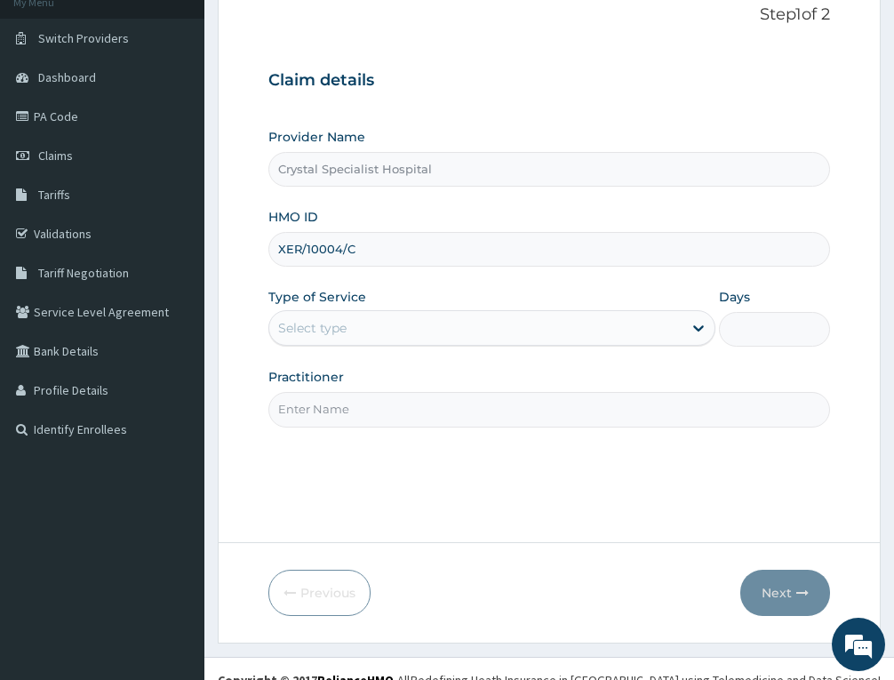
scroll to position [139, 0]
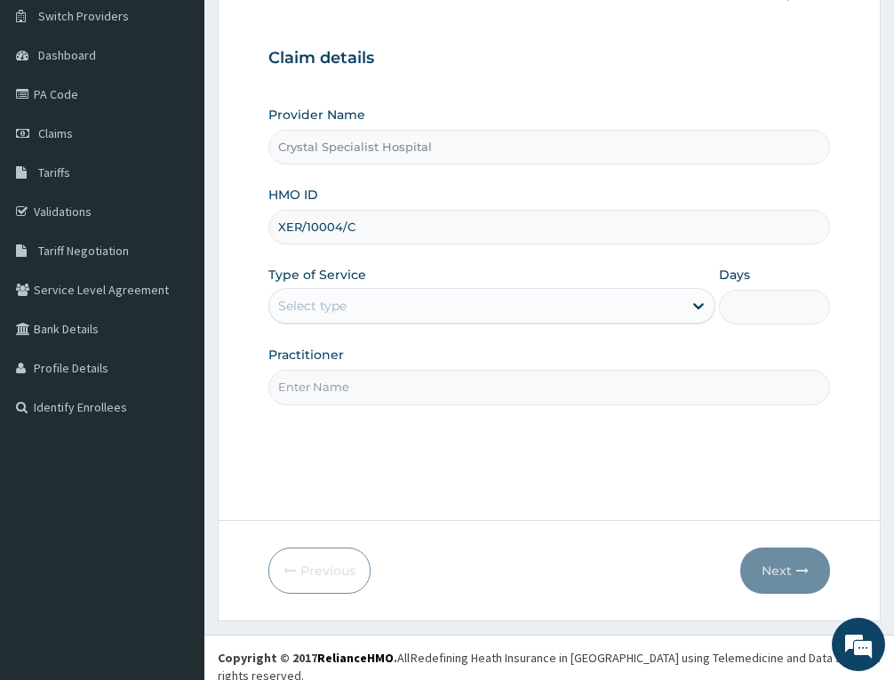
type input "XER/10004/C"
click at [346, 279] on label "Type of Service" at bounding box center [317, 275] width 98 height 18
click at [348, 304] on div "Select type" at bounding box center [475, 305] width 413 height 28
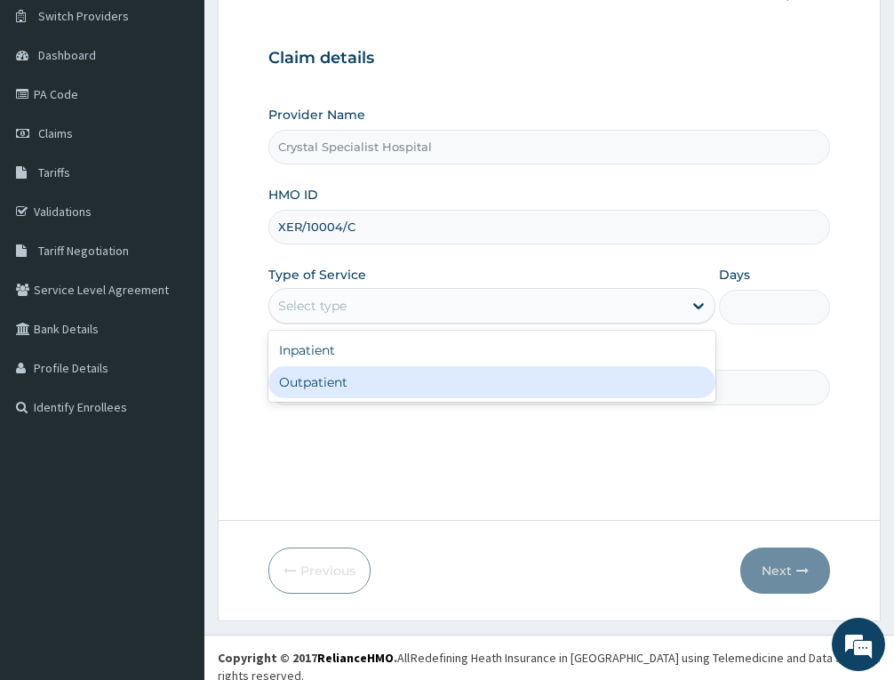
click at [338, 391] on div "Outpatient" at bounding box center [491, 382] width 447 height 32
type input "1"
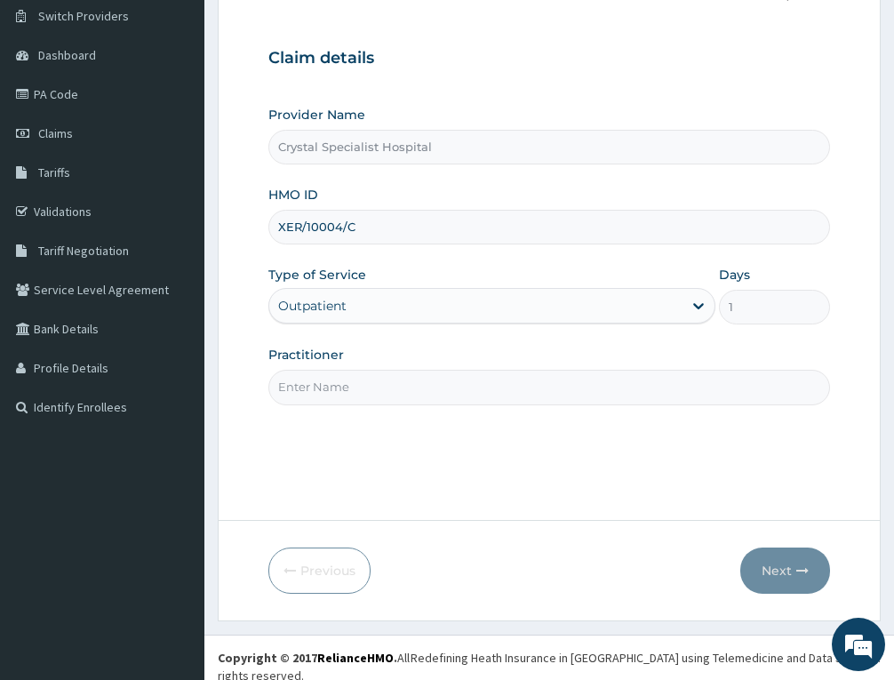
click at [332, 390] on input "Practitioner" at bounding box center [549, 387] width 562 height 35
type input "olusoji"
click at [785, 569] on button "Next" at bounding box center [785, 570] width 90 height 46
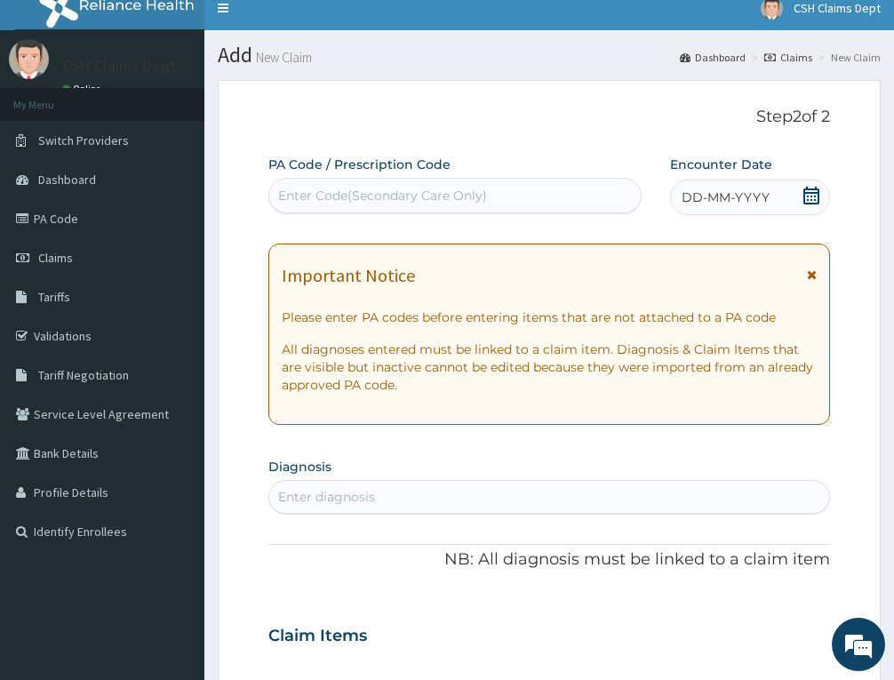
scroll to position [0, 0]
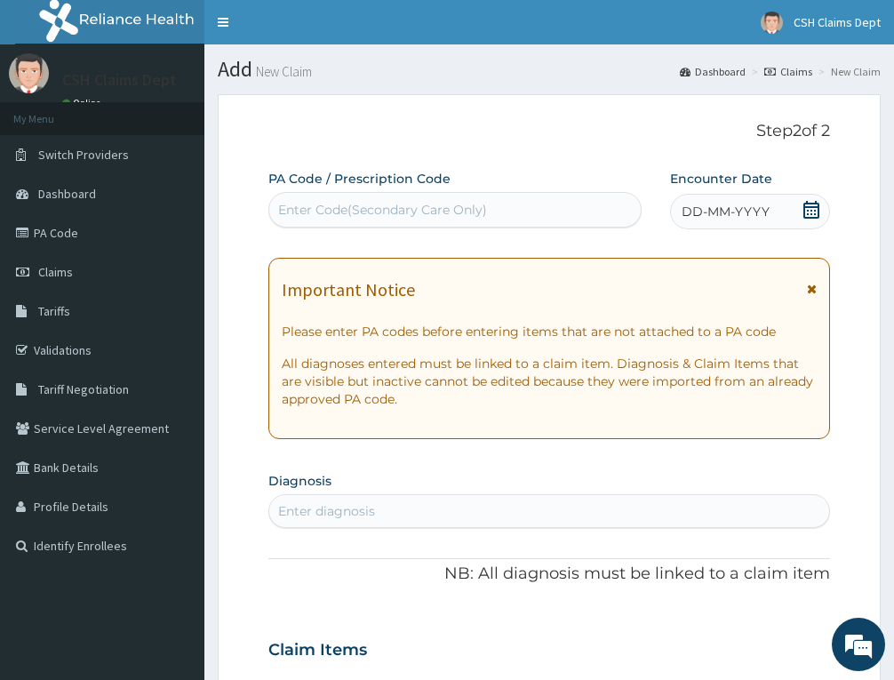
click at [815, 207] on icon at bounding box center [811, 210] width 16 height 18
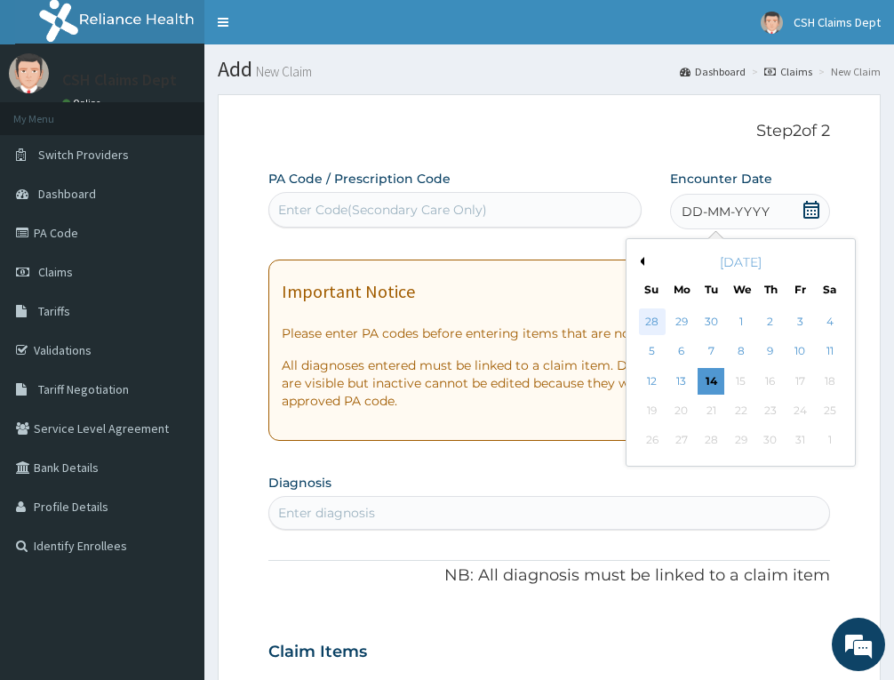
click at [653, 315] on div "28" at bounding box center [652, 321] width 27 height 27
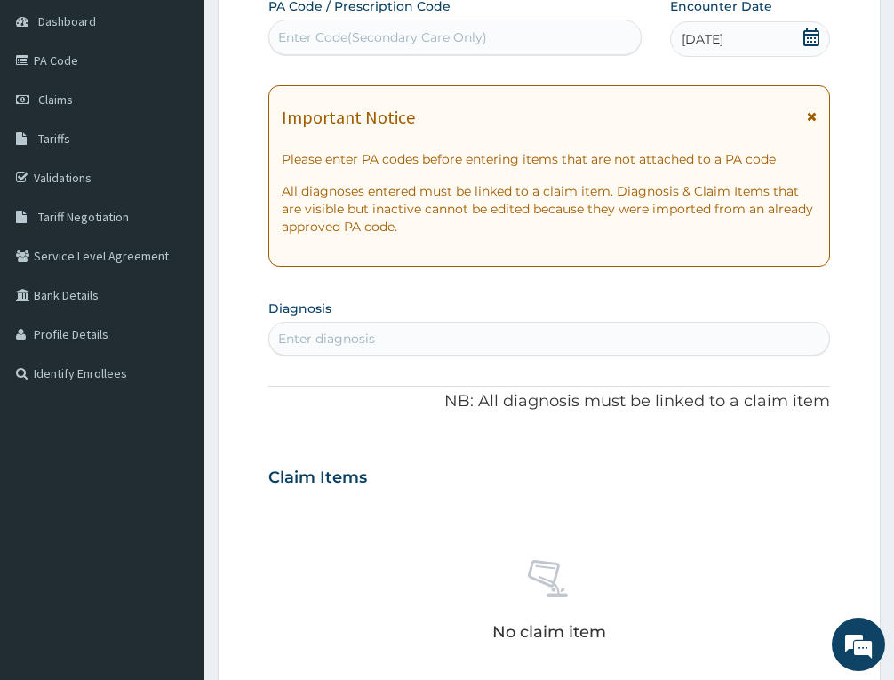
scroll to position [355, 0]
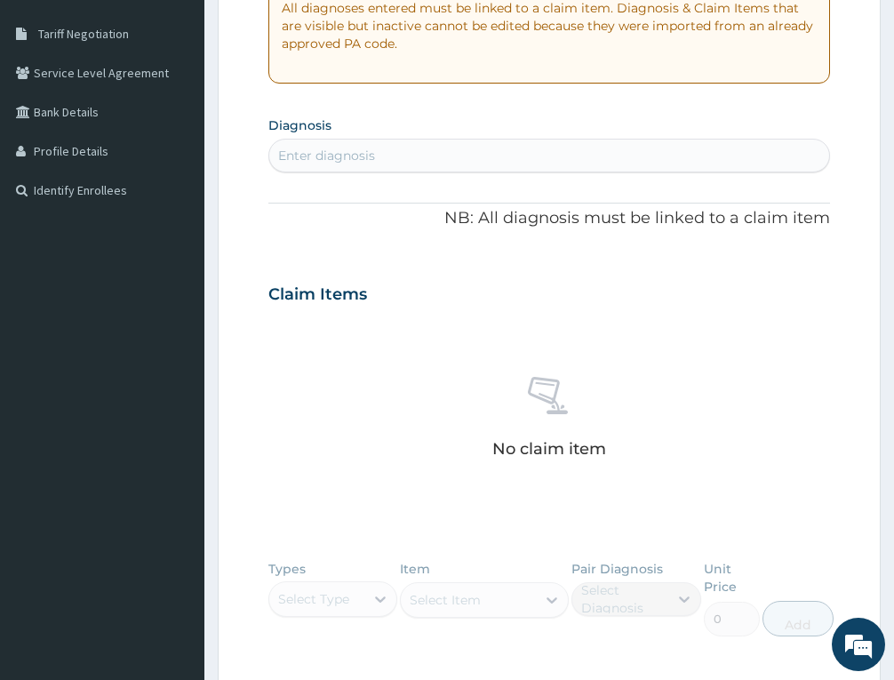
click at [454, 144] on div "Enter diagnosis" at bounding box center [549, 155] width 560 height 28
type input "malaria"
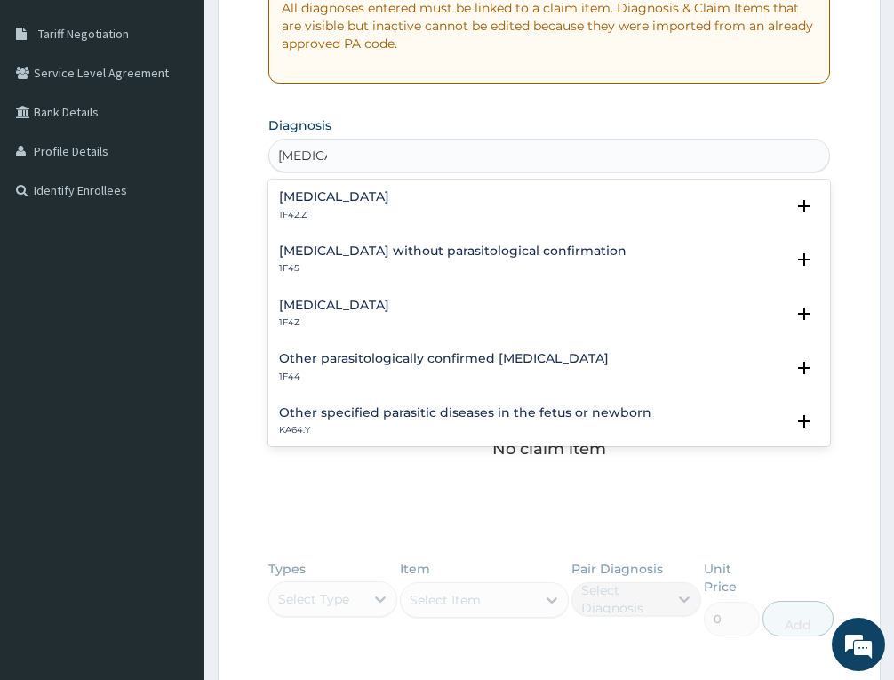
click at [381, 316] on p "1F4Z" at bounding box center [334, 322] width 110 height 12
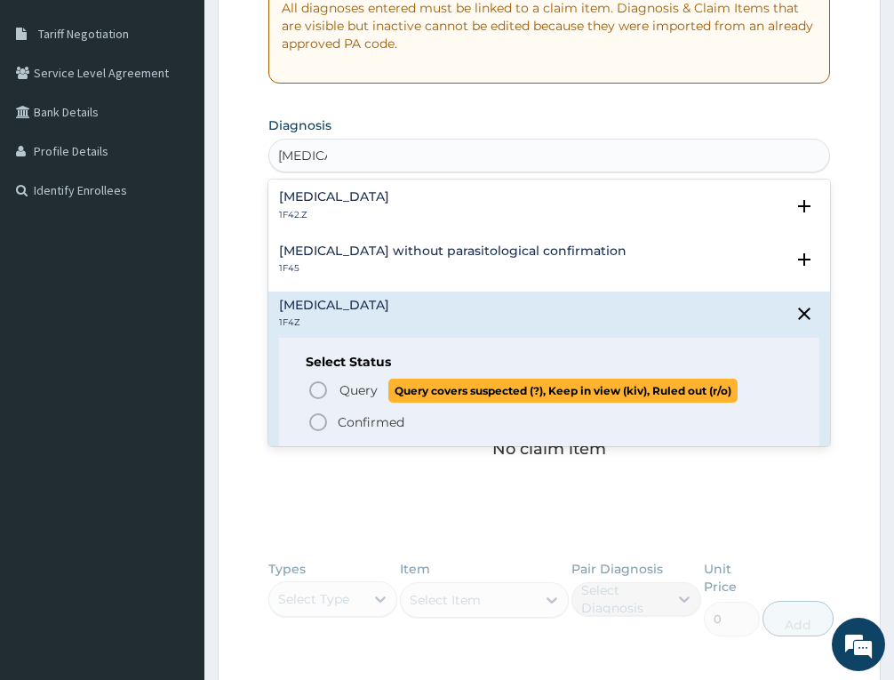
click at [366, 382] on span "Query" at bounding box center [358, 390] width 38 height 18
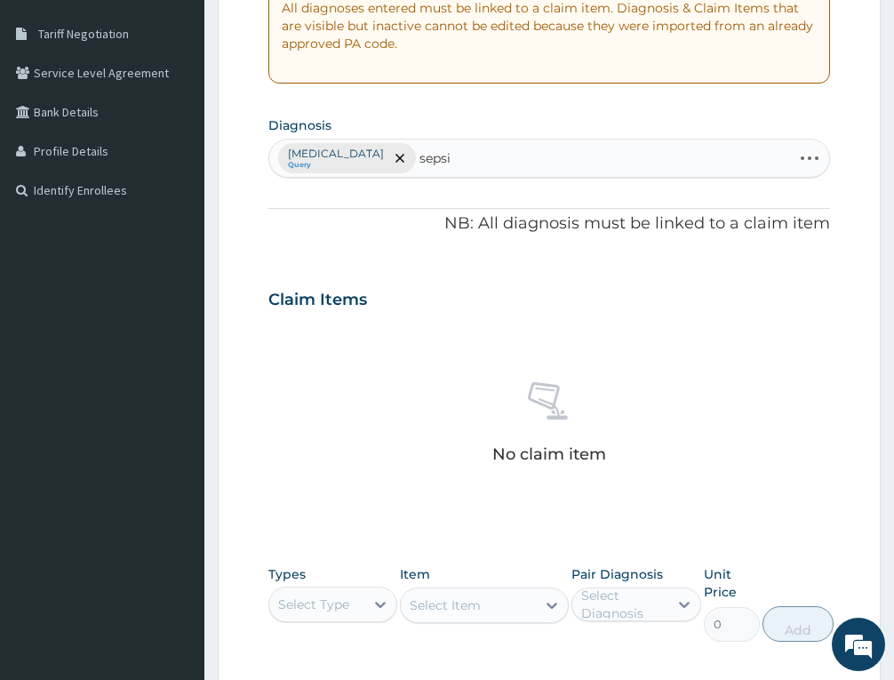
type input "sepsis"
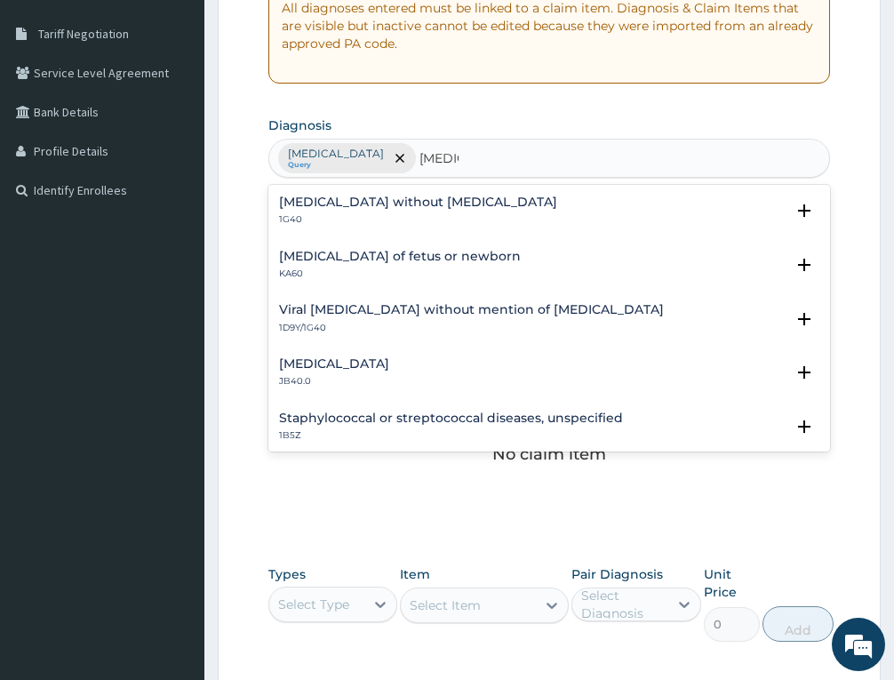
click at [318, 210] on div "Sepsis without septic shock 1G40" at bounding box center [418, 210] width 278 height 31
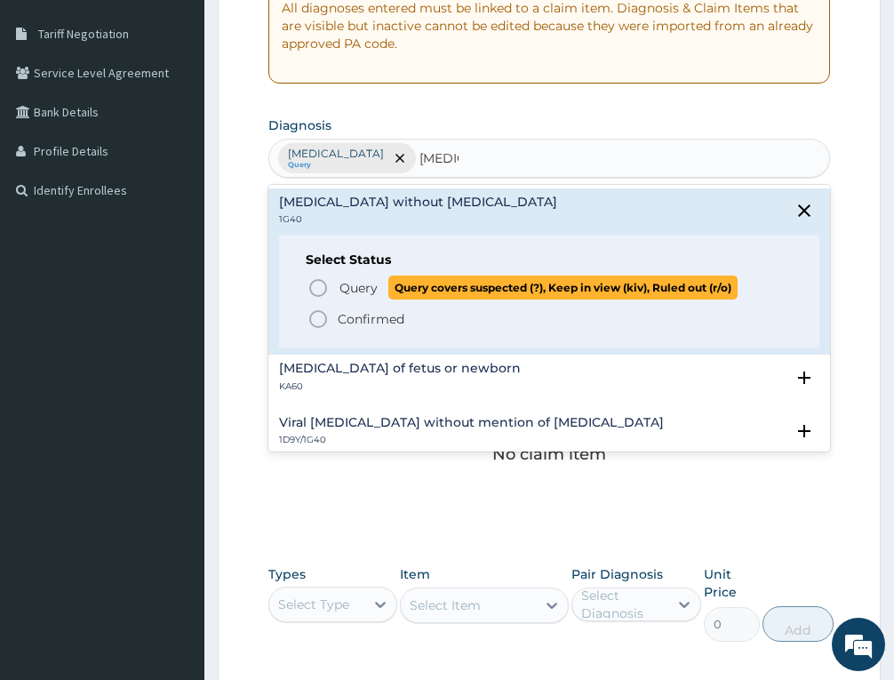
click at [330, 291] on span "Query Query covers suspected (?), Keep in view (kiv), Ruled out (r/o)" at bounding box center [549, 287] width 485 height 24
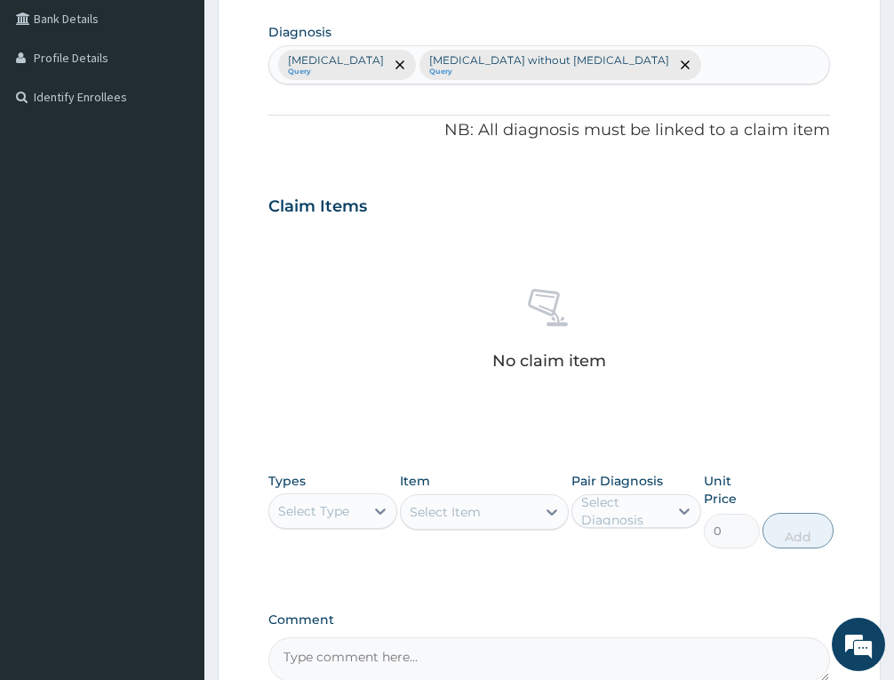
scroll to position [637, 0]
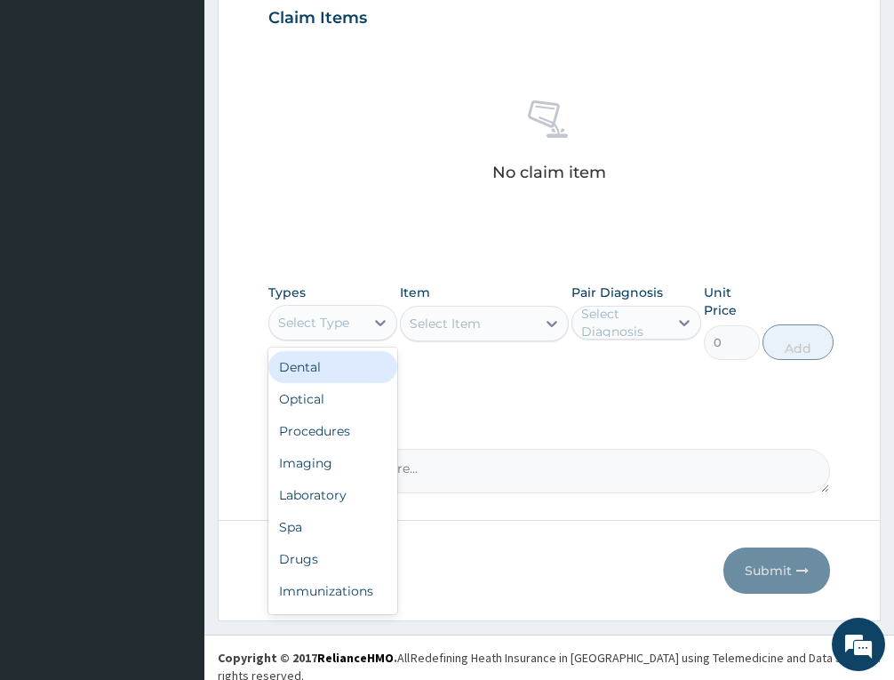
click at [346, 335] on div "Select Type" at bounding box center [316, 322] width 95 height 28
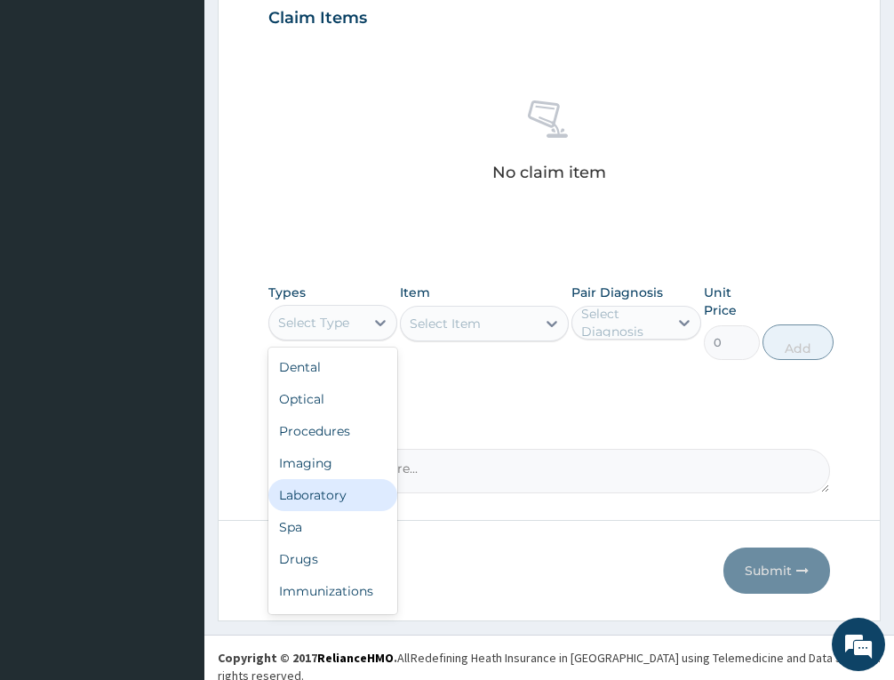
click at [321, 500] on div "Laboratory" at bounding box center [332, 495] width 129 height 32
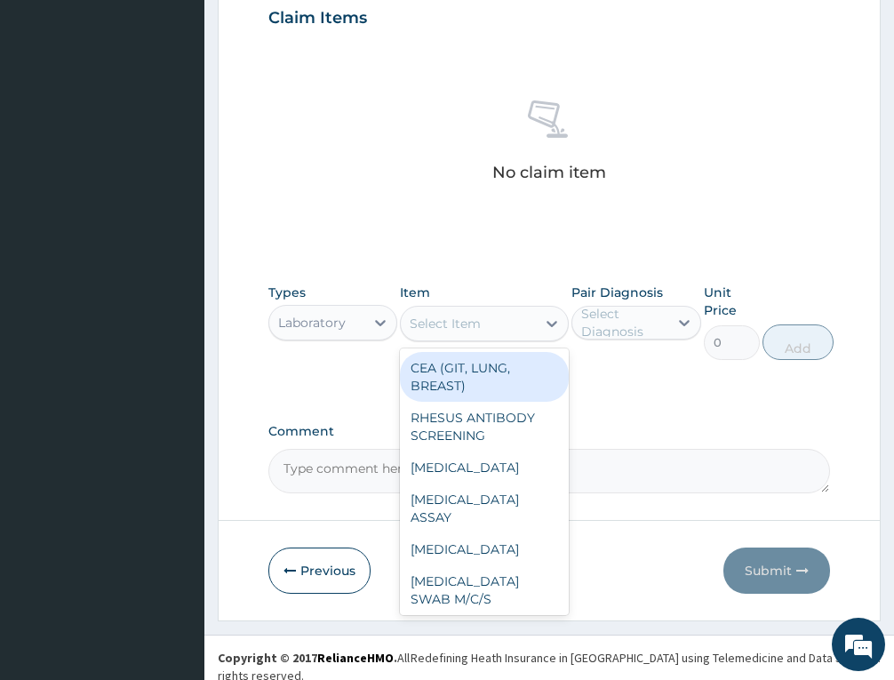
click at [472, 319] on div "Select Item" at bounding box center [445, 324] width 71 height 18
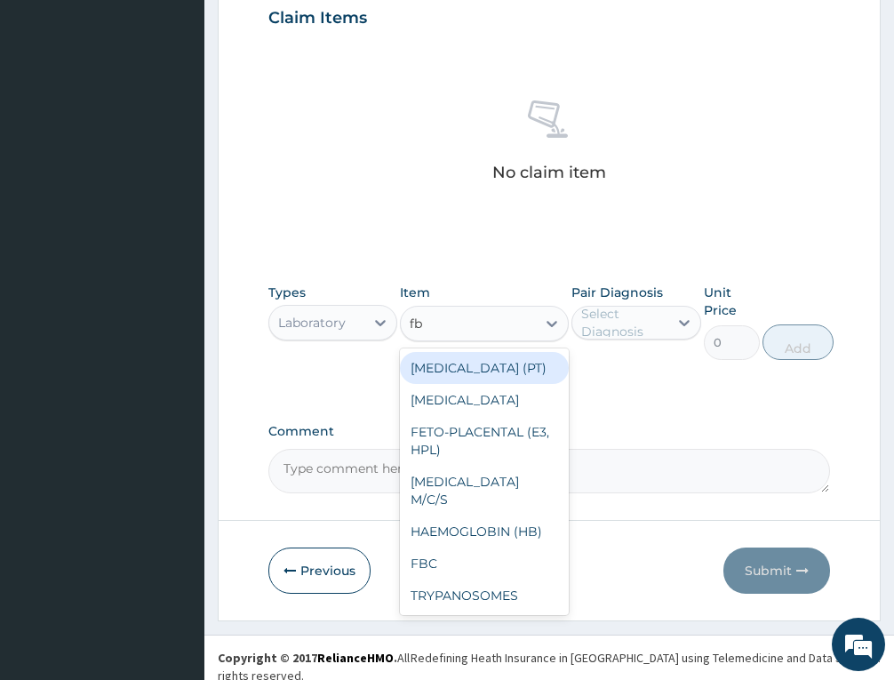
type input "fbc"
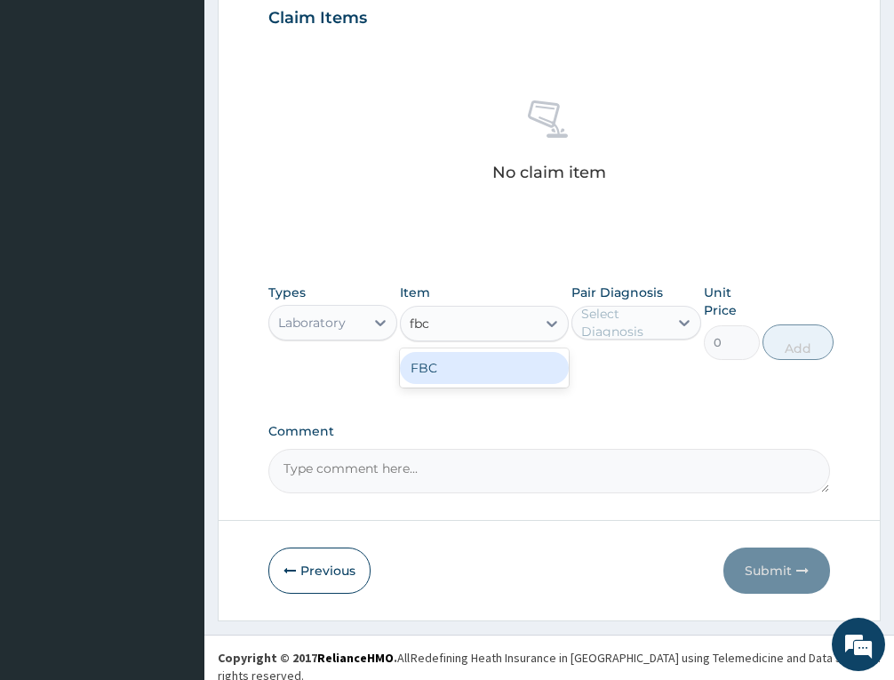
click at [501, 366] on div "FBC" at bounding box center [484, 368] width 169 height 32
type input "4700"
click at [660, 298] on label "Pair Diagnosis" at bounding box center [617, 292] width 92 height 18
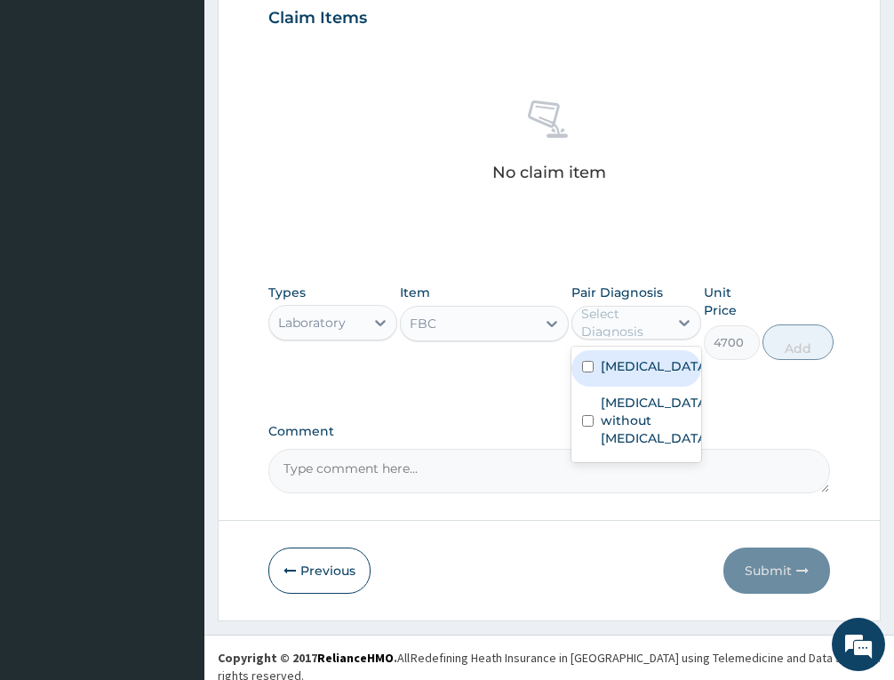
click at [644, 323] on div "Select Diagnosis" at bounding box center [623, 323] width 84 height 36
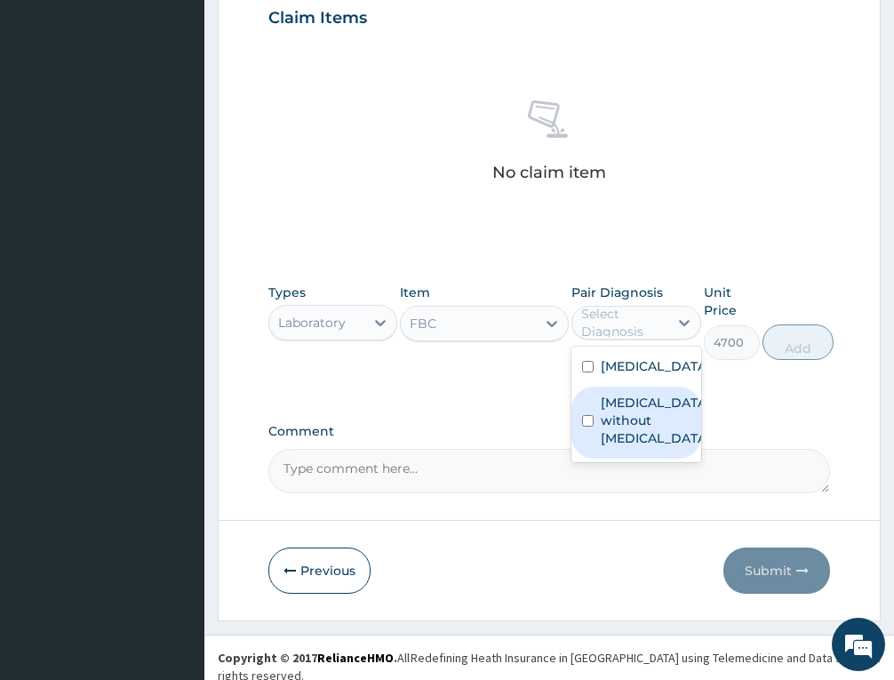
click at [657, 447] on label "Sepsis without septic shock" at bounding box center [655, 420] width 108 height 53
checkbox input "true"
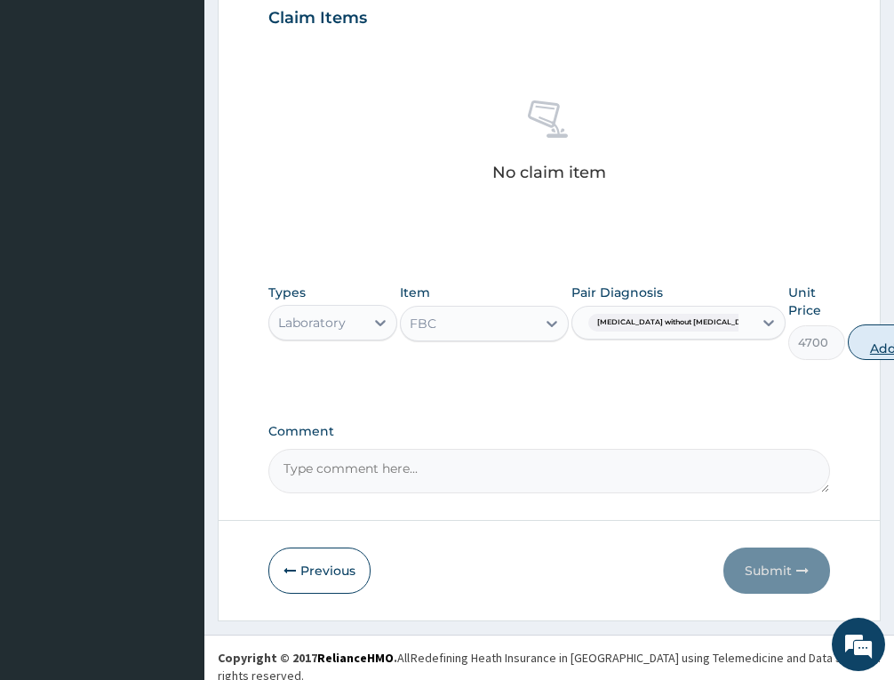
click at [848, 354] on button "Add" at bounding box center [883, 342] width 71 height 36
type input "0"
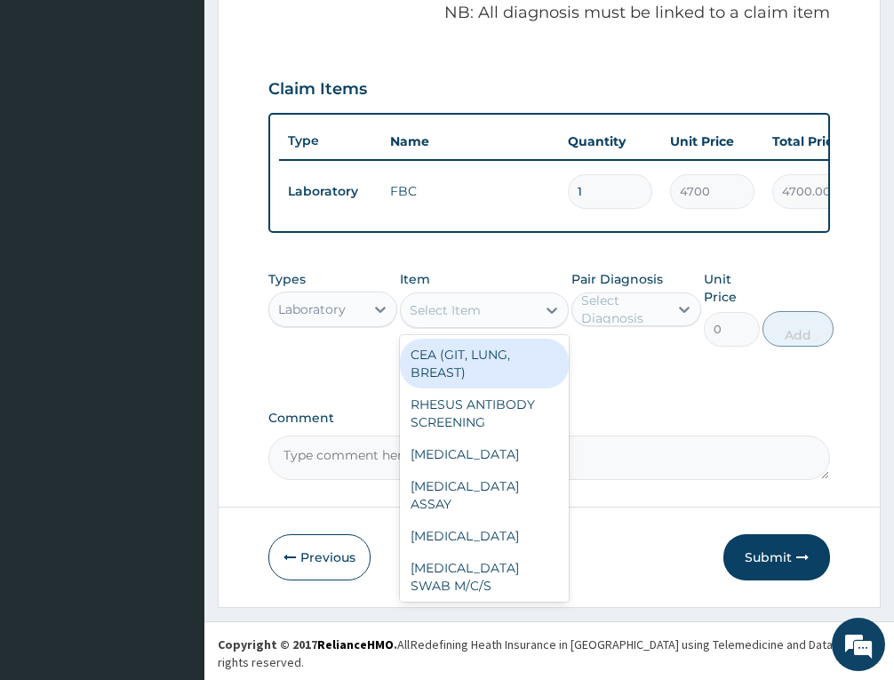
click at [477, 324] on div "Select Item" at bounding box center [468, 310] width 135 height 28
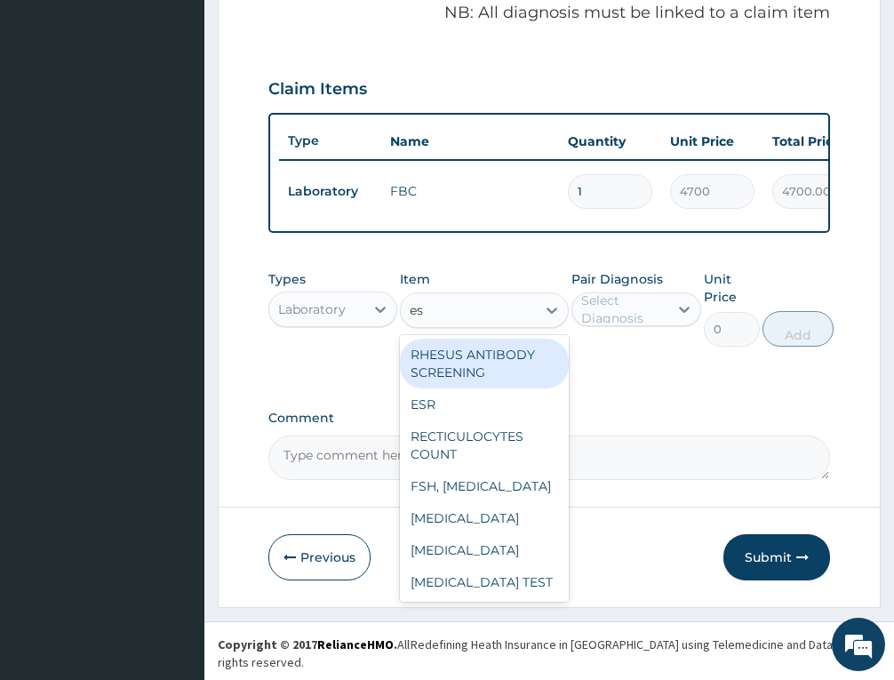
type input "esr"
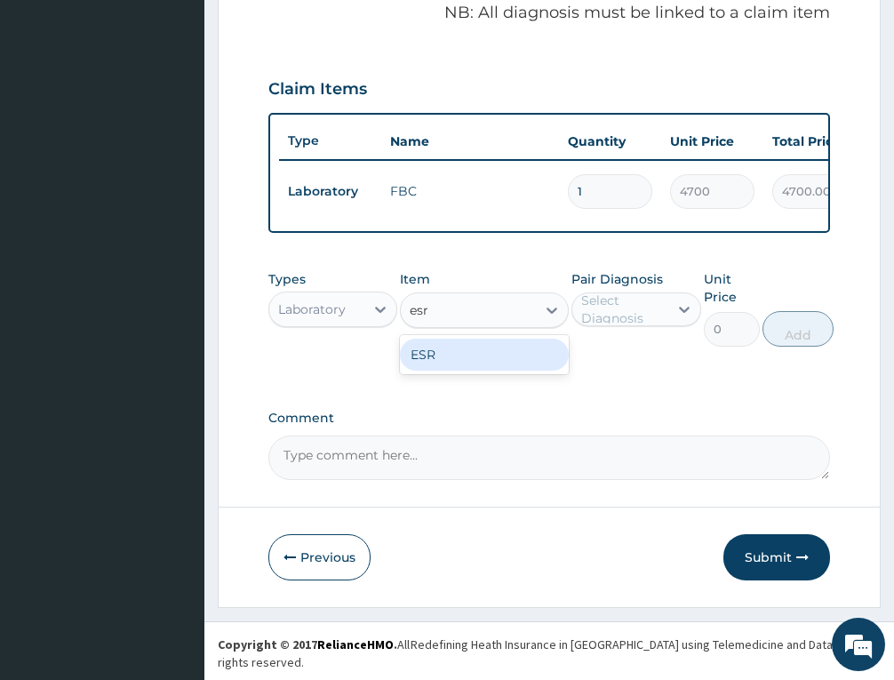
click at [487, 370] on div "ESR" at bounding box center [484, 355] width 169 height 32
type input "3410"
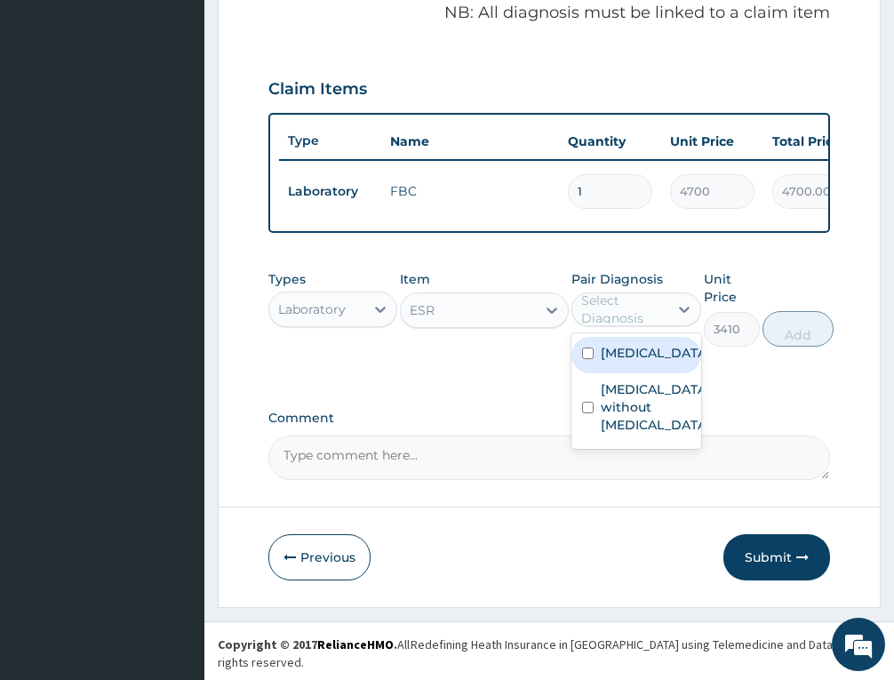
click at [636, 321] on div "Select Diagnosis" at bounding box center [623, 309] width 84 height 36
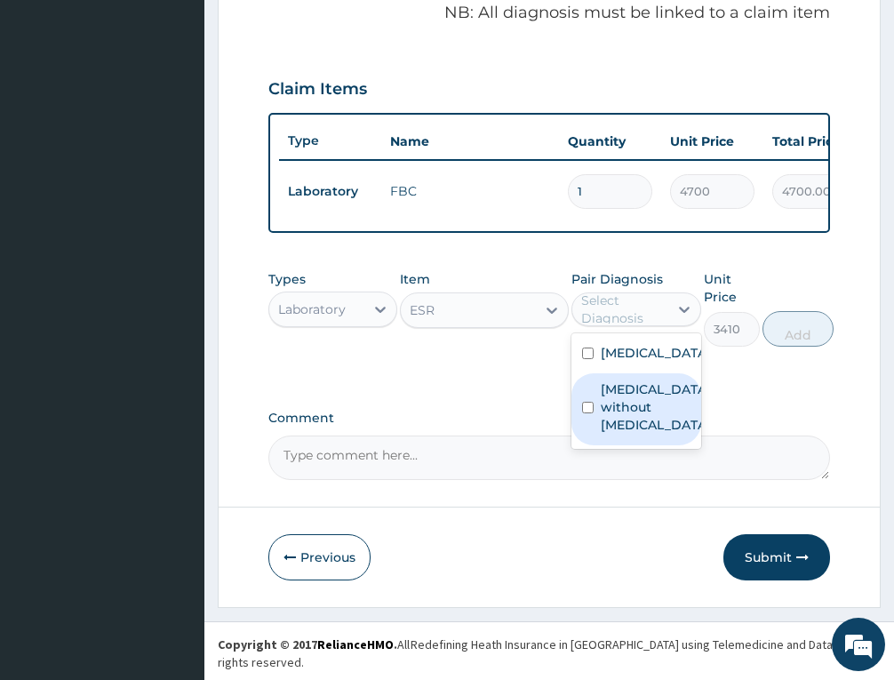
click at [648, 433] on label "Sepsis without septic shock" at bounding box center [655, 406] width 108 height 53
checkbox input "true"
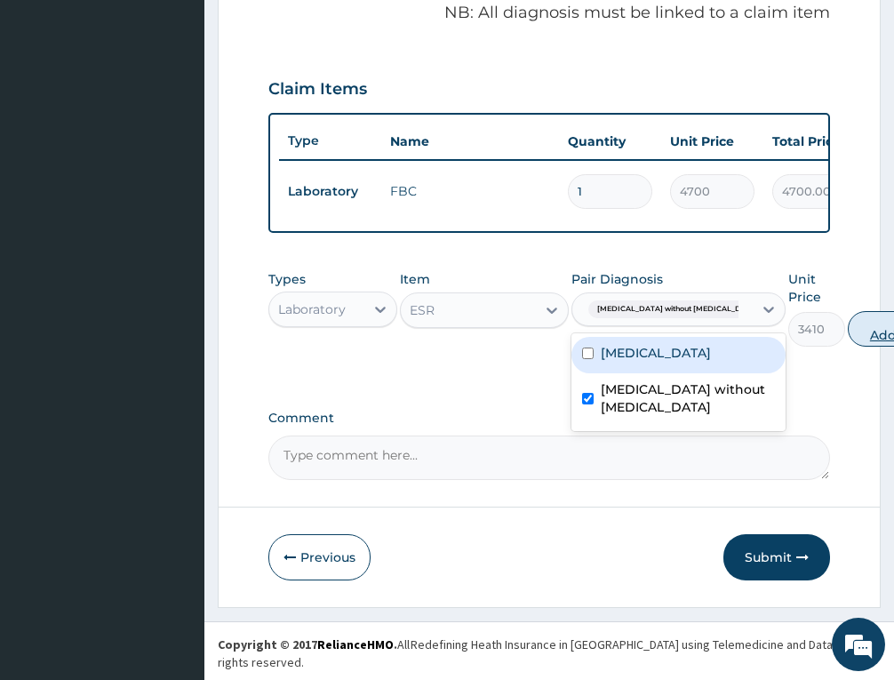
click at [848, 337] on button "Add" at bounding box center [883, 329] width 71 height 36
type input "0"
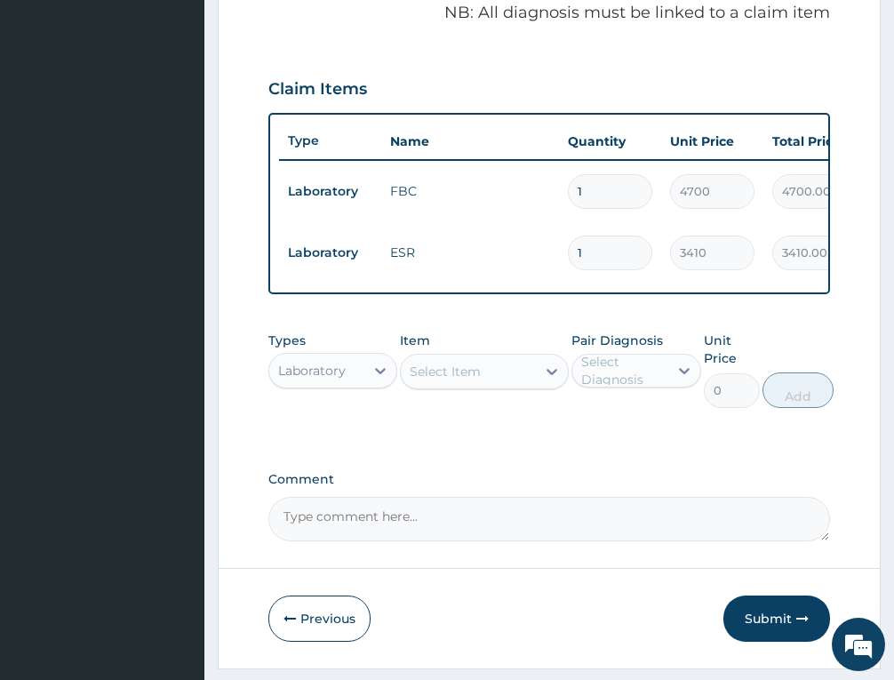
click at [515, 380] on div "Select Item" at bounding box center [468, 371] width 135 height 28
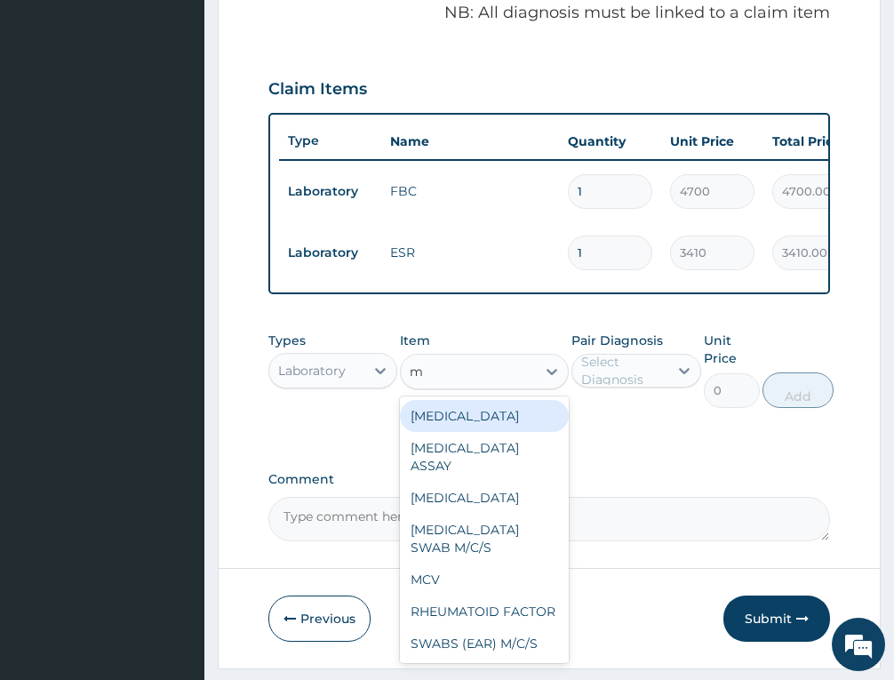
type input "mp"
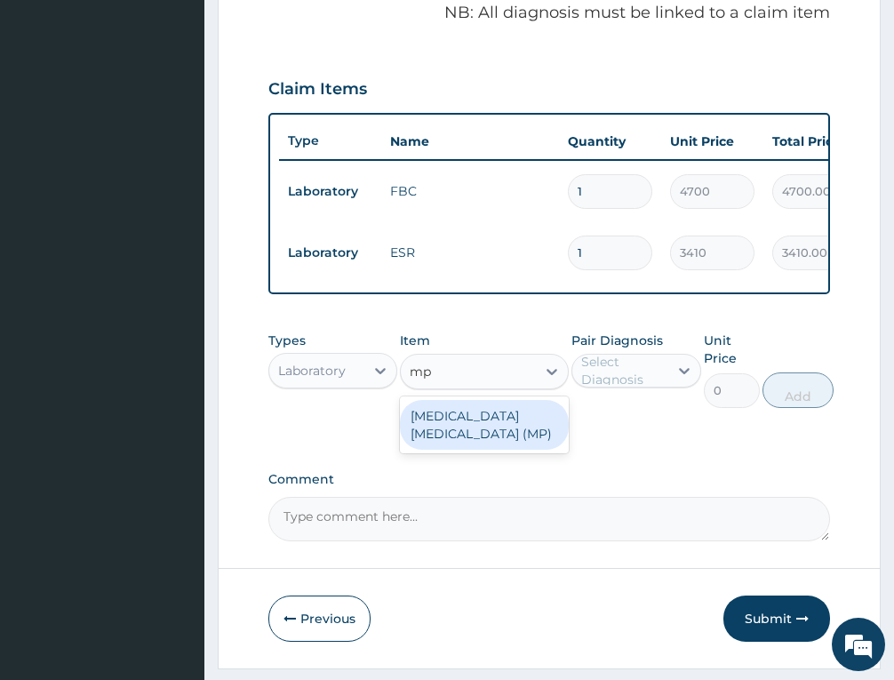
drag, startPoint x: 523, startPoint y: 444, endPoint x: 642, endPoint y: 385, distance: 133.1
click at [524, 443] on div "MALARIA PARASITE (MP)" at bounding box center [484, 425] width 169 height 50
type input "2740"
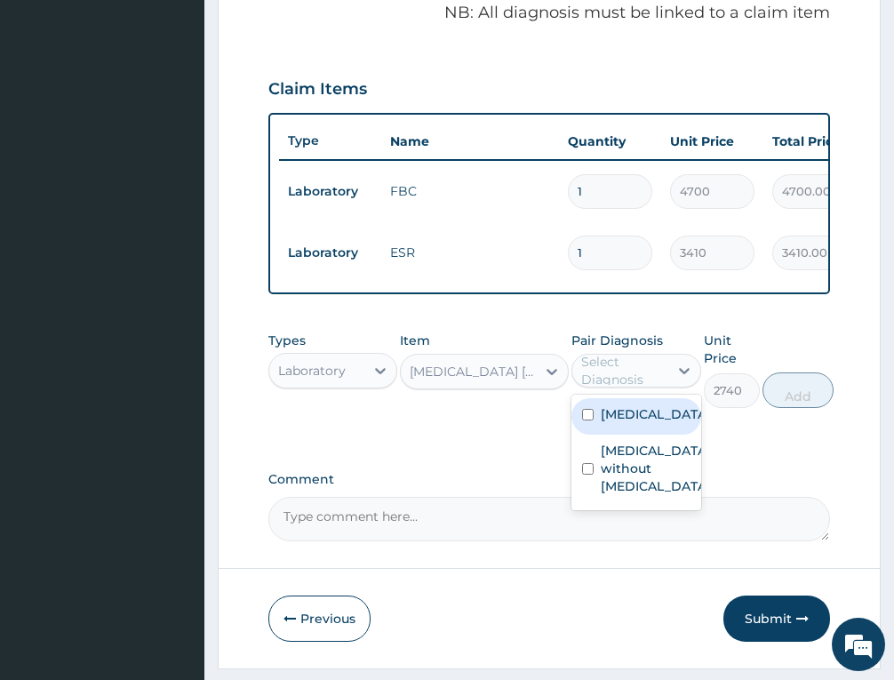
click at [652, 378] on div "Select Diagnosis" at bounding box center [623, 371] width 84 height 36
click at [654, 423] on label "Malaria, unspecified" at bounding box center [655, 414] width 108 height 18
checkbox input "true"
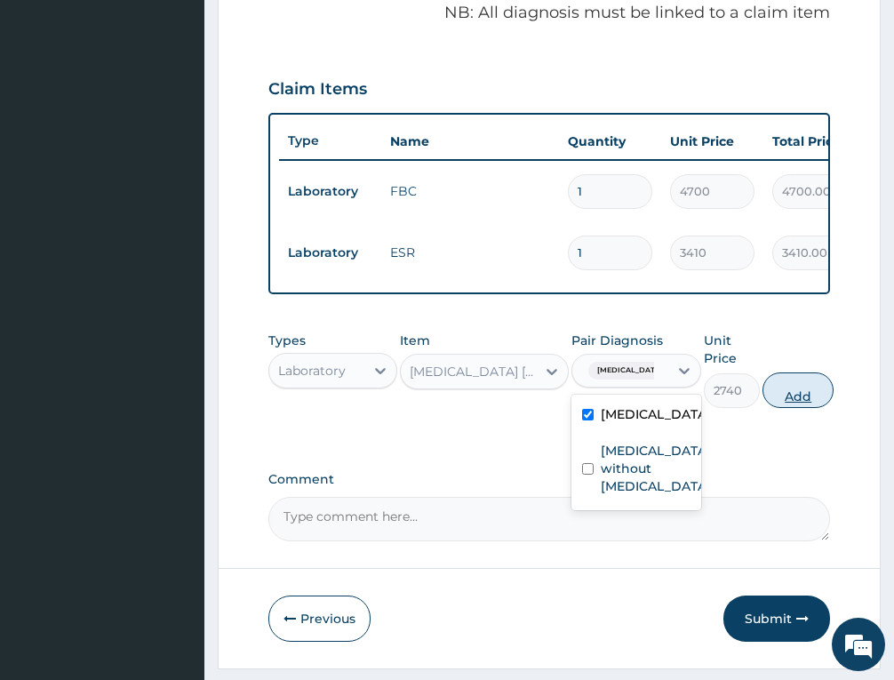
click at [802, 406] on button "Add" at bounding box center [797, 390] width 71 height 36
type input "0"
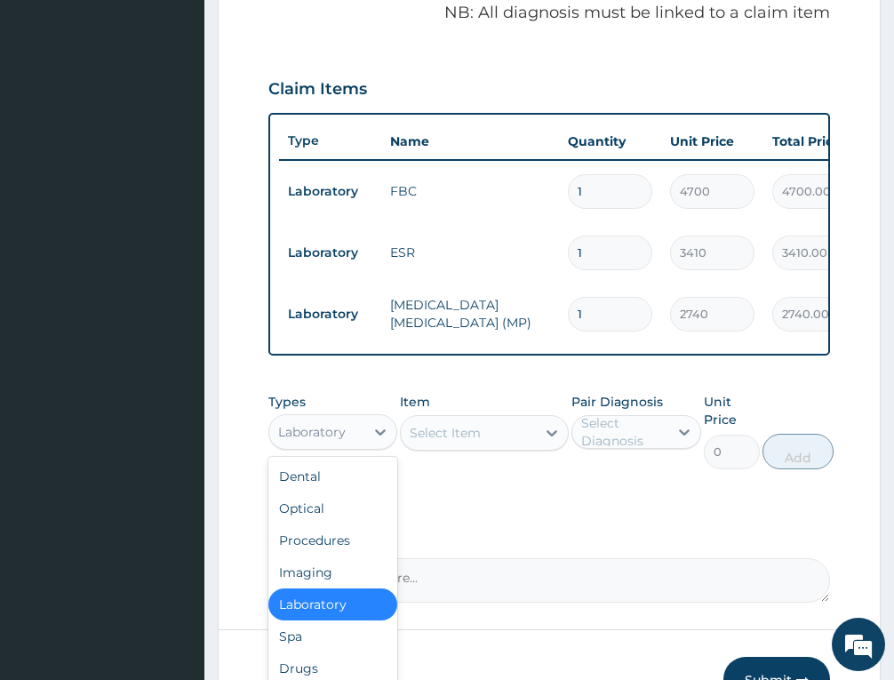
click at [348, 446] on div "Laboratory" at bounding box center [316, 432] width 95 height 28
click at [335, 555] on div "Procedures" at bounding box center [332, 540] width 129 height 32
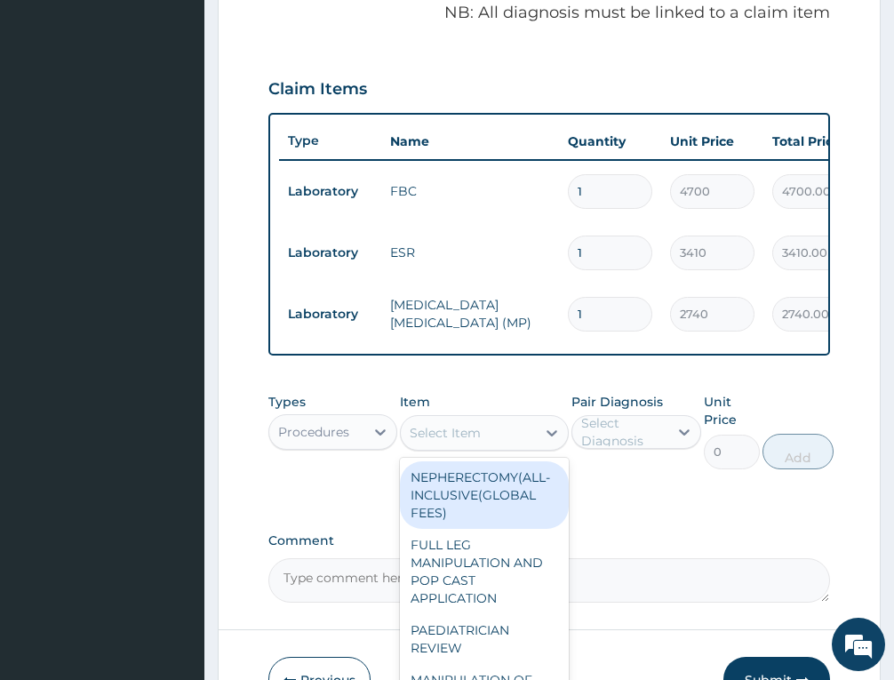
click at [460, 442] on div "Select Item" at bounding box center [445, 433] width 71 height 18
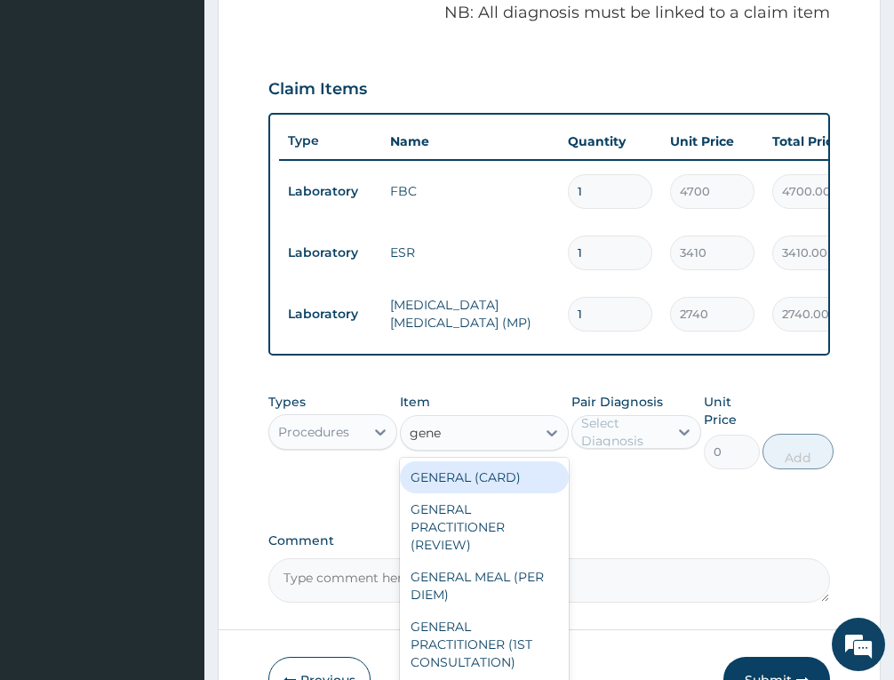
type input "gener"
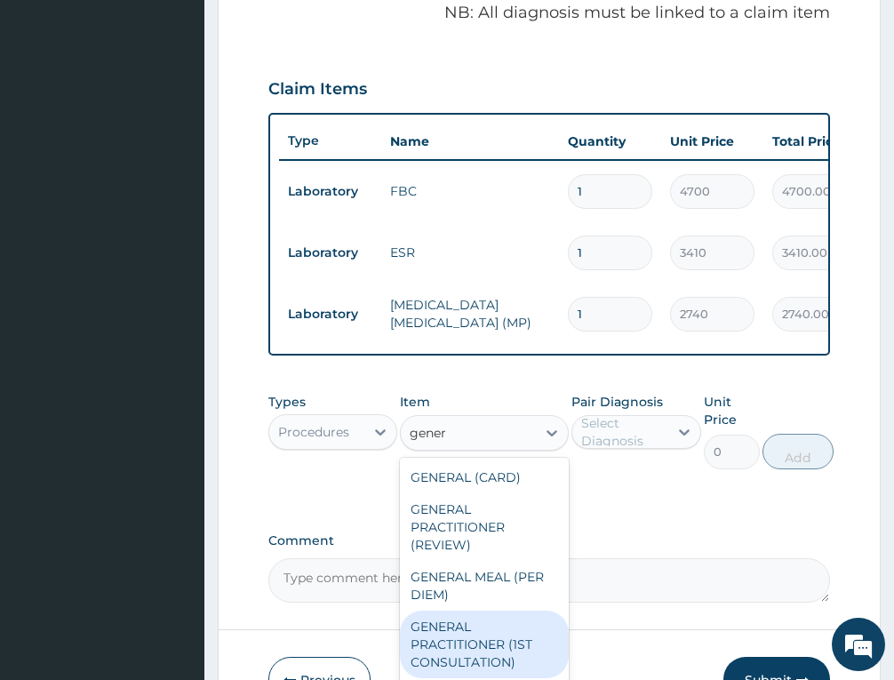
drag, startPoint x: 464, startPoint y: 651, endPoint x: 601, endPoint y: 518, distance: 191.6
click at [467, 644] on div "GENERAL PRACTITIONER (1ST CONSULTATION)" at bounding box center [484, 644] width 169 height 68
type input "3490"
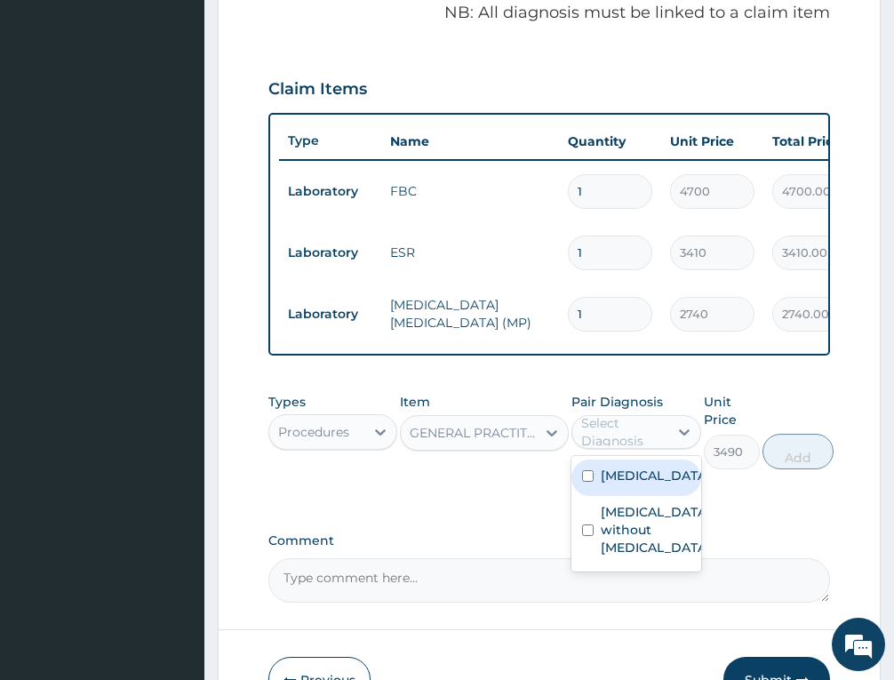
click at [657, 443] on div "Select Diagnosis" at bounding box center [623, 432] width 84 height 36
drag, startPoint x: 648, startPoint y: 494, endPoint x: 633, endPoint y: 550, distance: 58.0
click at [647, 484] on label "Malaria, unspecified" at bounding box center [655, 475] width 108 height 18
checkbox input "true"
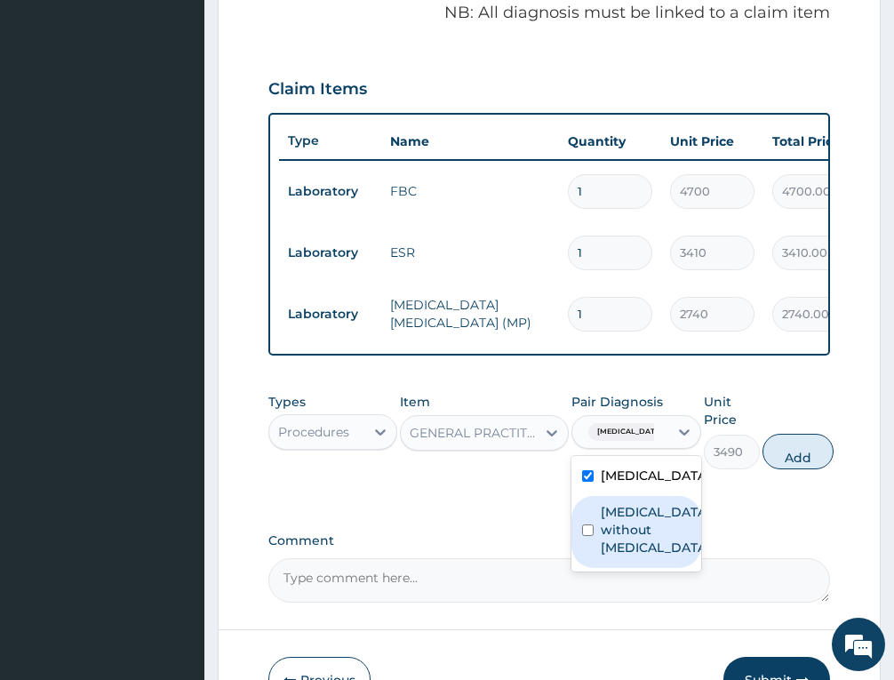
drag, startPoint x: 632, startPoint y: 556, endPoint x: 791, endPoint y: 504, distance: 167.5
click at [631, 556] on label "Sepsis without septic shock" at bounding box center [655, 529] width 108 height 53
checkbox input "true"
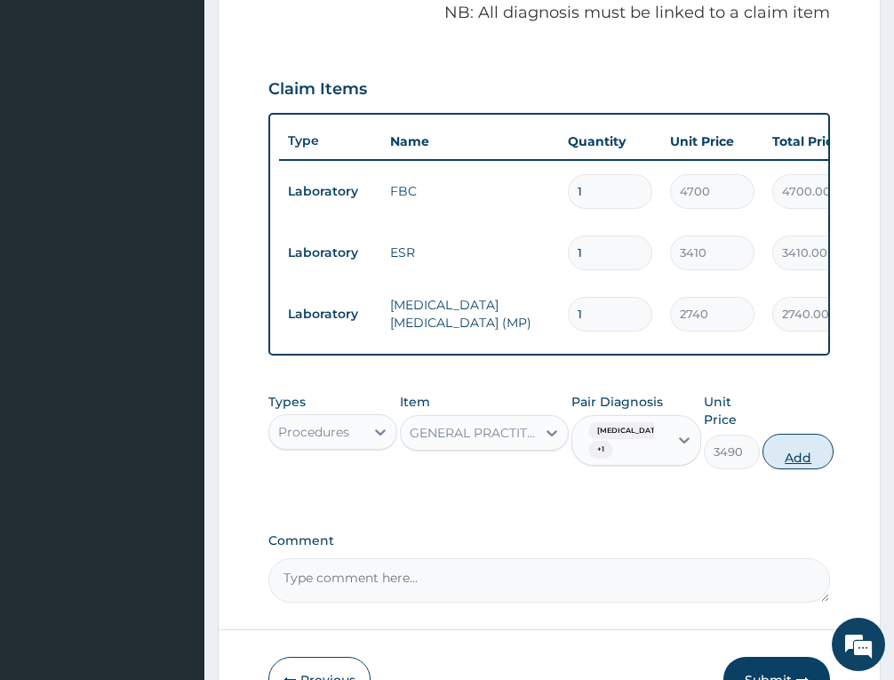
click at [808, 464] on button "Add" at bounding box center [797, 452] width 71 height 36
type input "0"
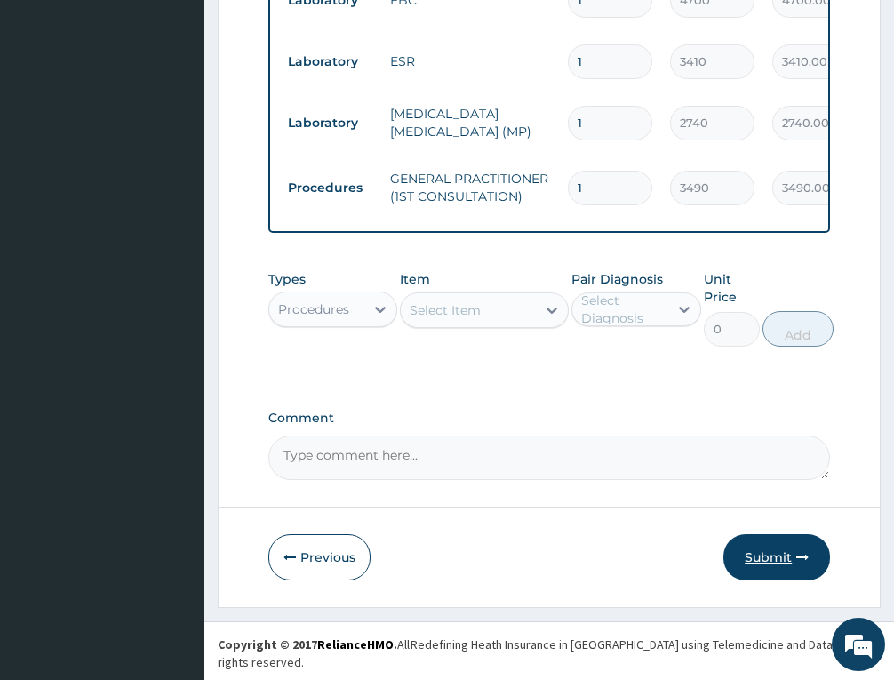
click at [752, 562] on button "Submit" at bounding box center [776, 557] width 107 height 46
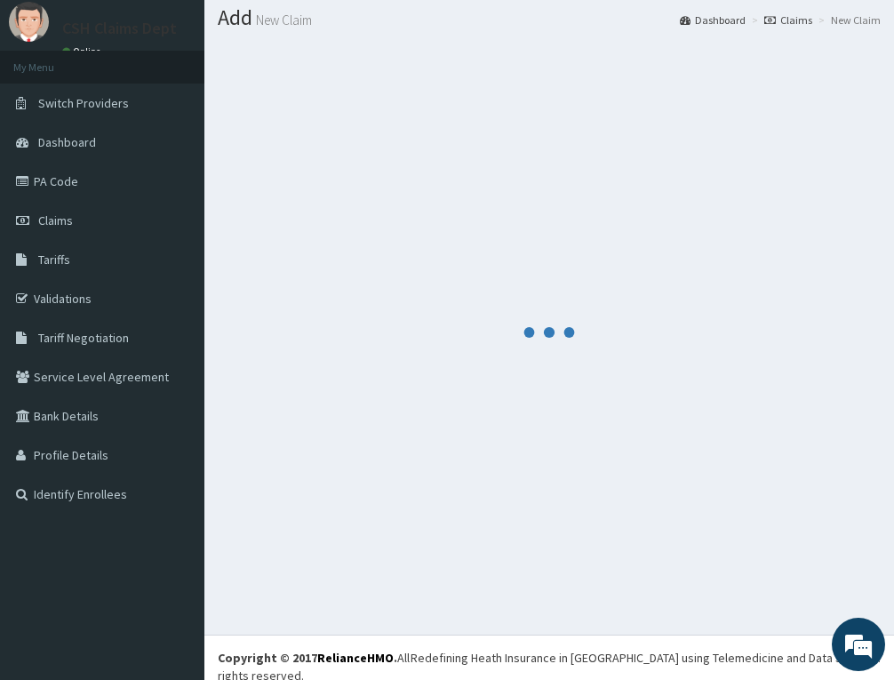
scroll to position [757, 0]
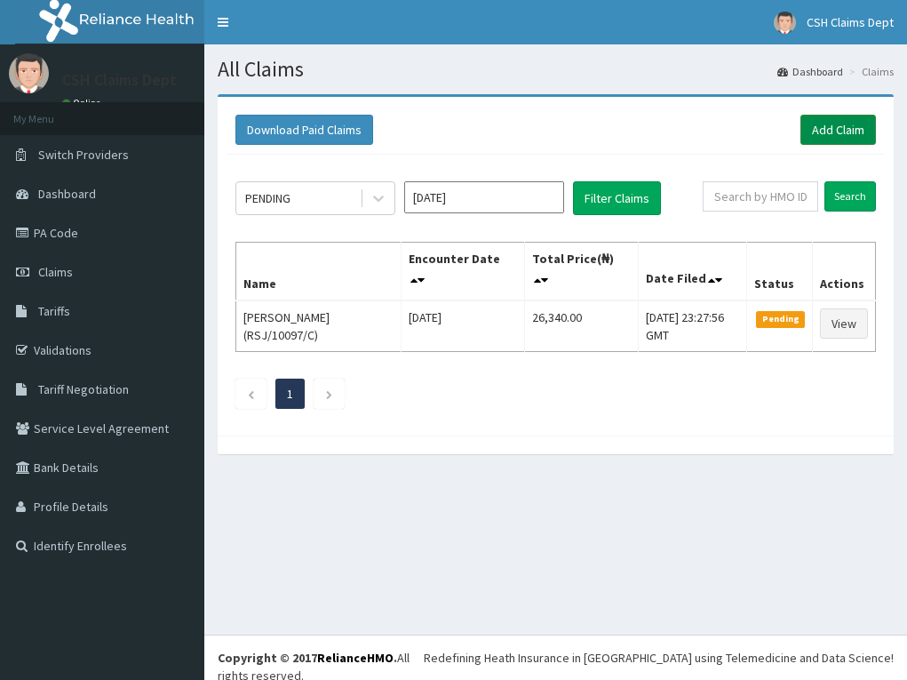
click at [819, 127] on link "Add Claim" at bounding box center [839, 130] width 76 height 30
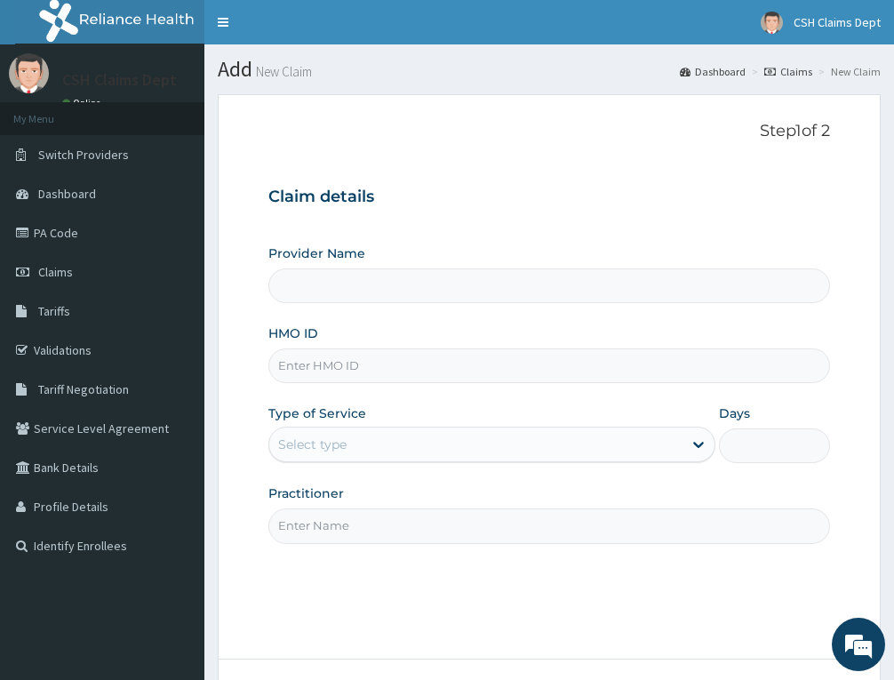
type input "Crystal Specialist Hospital"
click at [457, 360] on input "HMO ID" at bounding box center [549, 365] width 562 height 35
paste input "LPD/10214/B"
type input "LPD/10214/B"
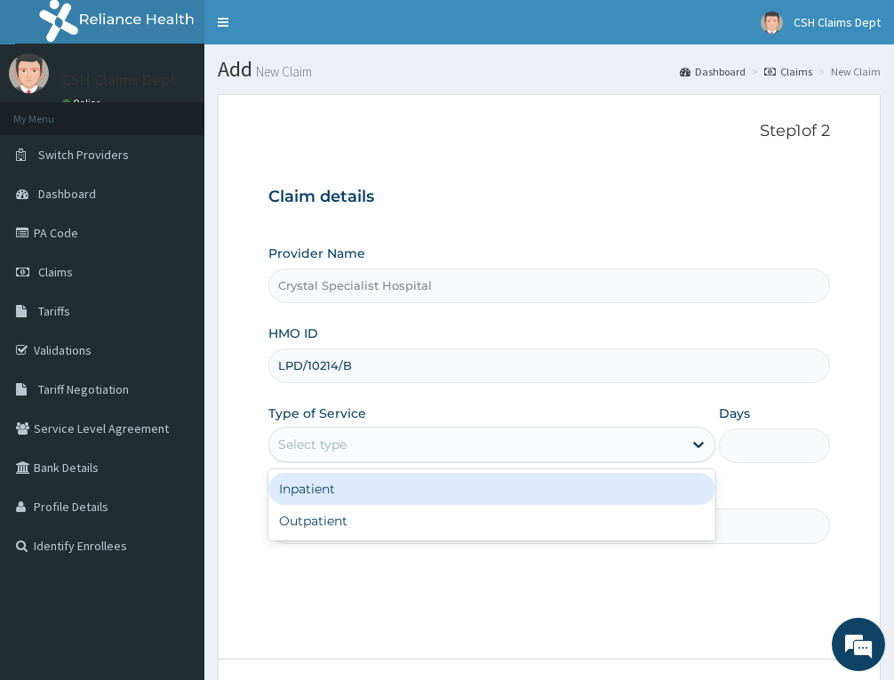
click at [437, 449] on div "Select type" at bounding box center [475, 444] width 413 height 28
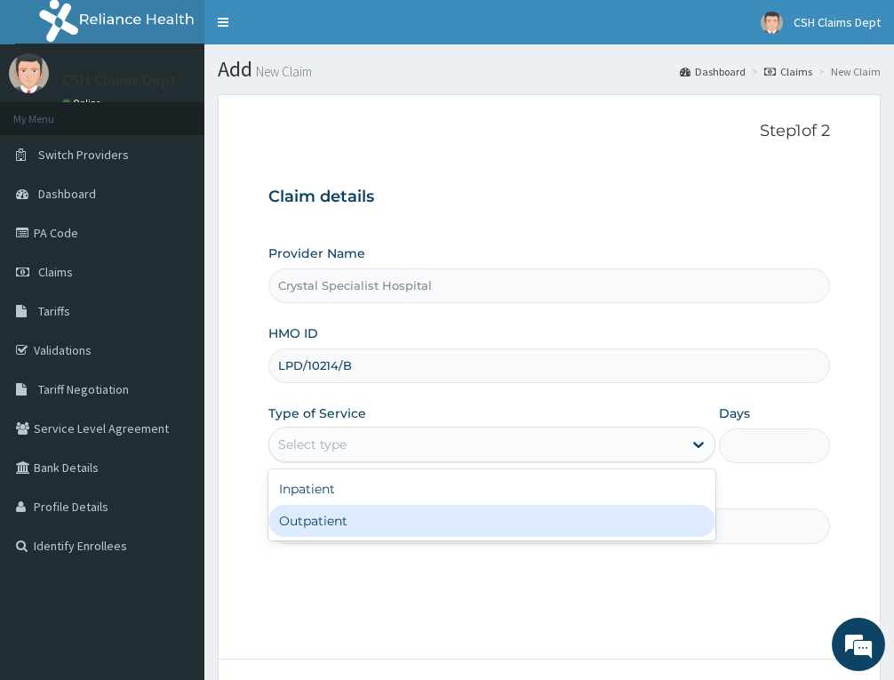
click at [389, 537] on div "Outpatient" at bounding box center [491, 521] width 447 height 32
type input "1"
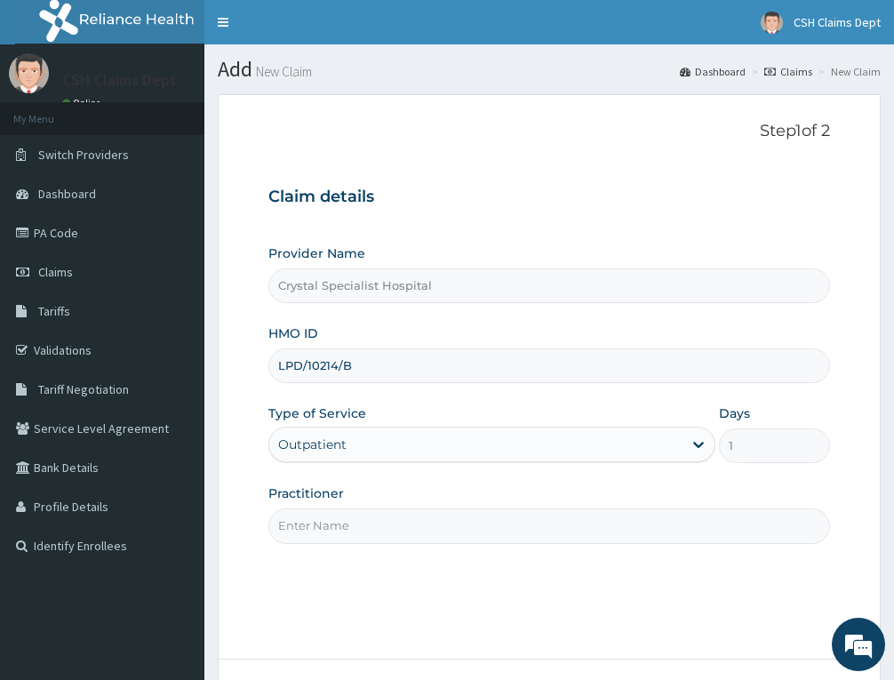
click at [339, 522] on input "Practitioner" at bounding box center [549, 525] width 562 height 35
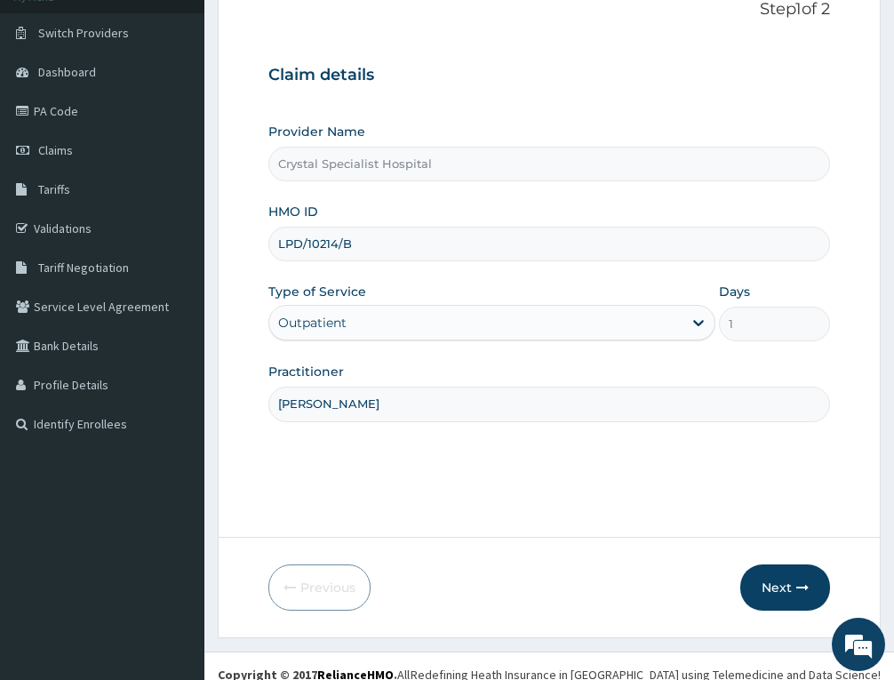
scroll to position [139, 0]
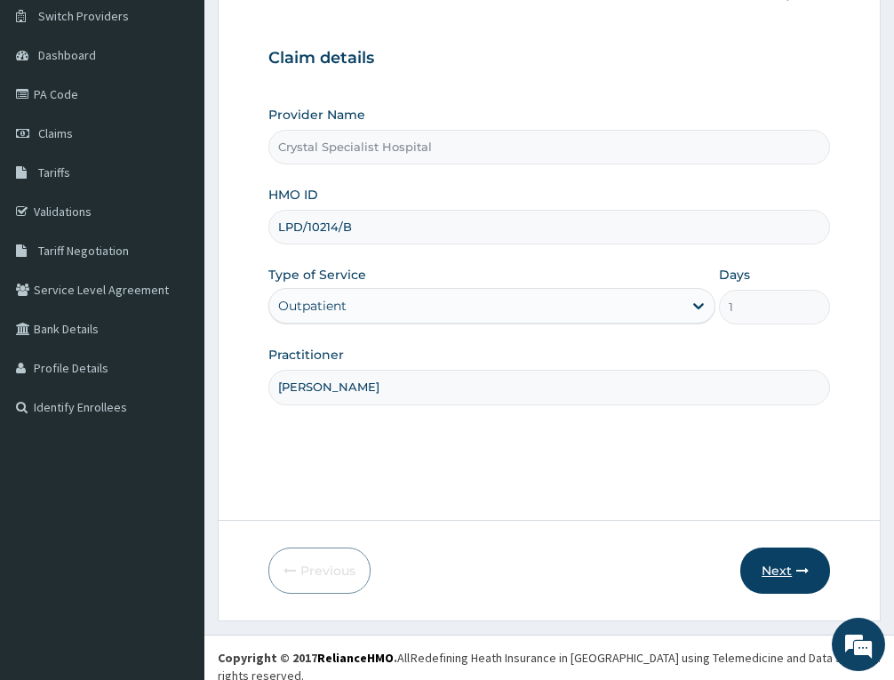
type input "anyanwu"
click at [790, 565] on button "Next" at bounding box center [785, 570] width 90 height 46
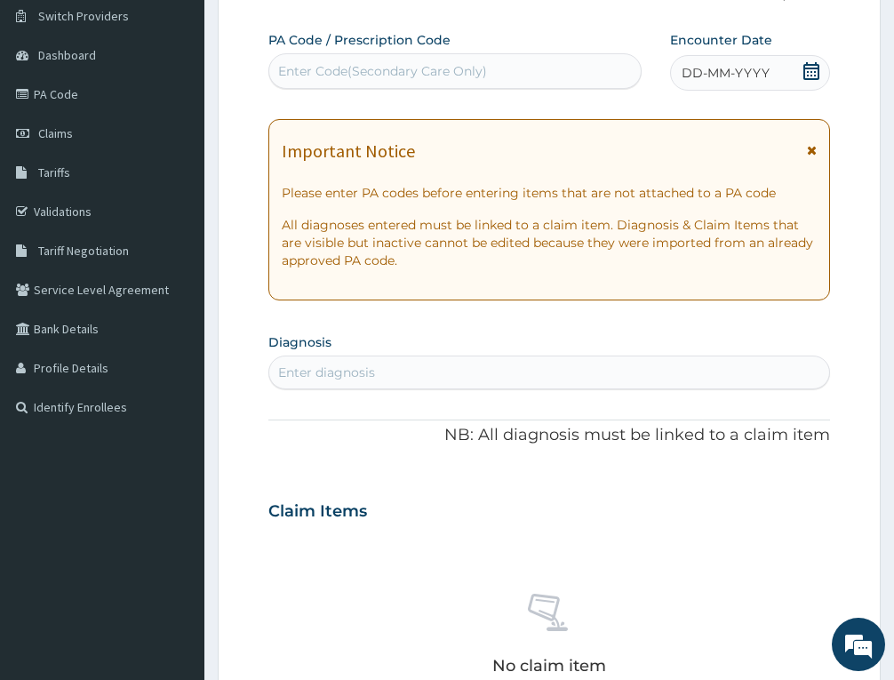
click at [351, 74] on div "Enter Code(Secondary Care Only)" at bounding box center [382, 71] width 209 height 18
paste input "PA/B1C893"
type input "PA/B1C893"
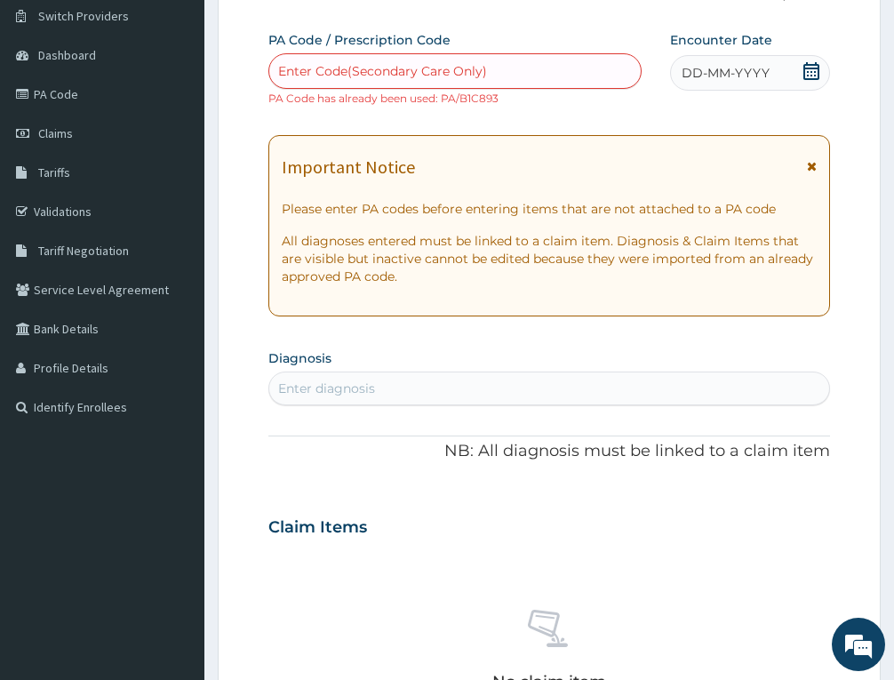
click at [510, 74] on div "Enter Code(Secondary Care Only)" at bounding box center [454, 71] width 371 height 28
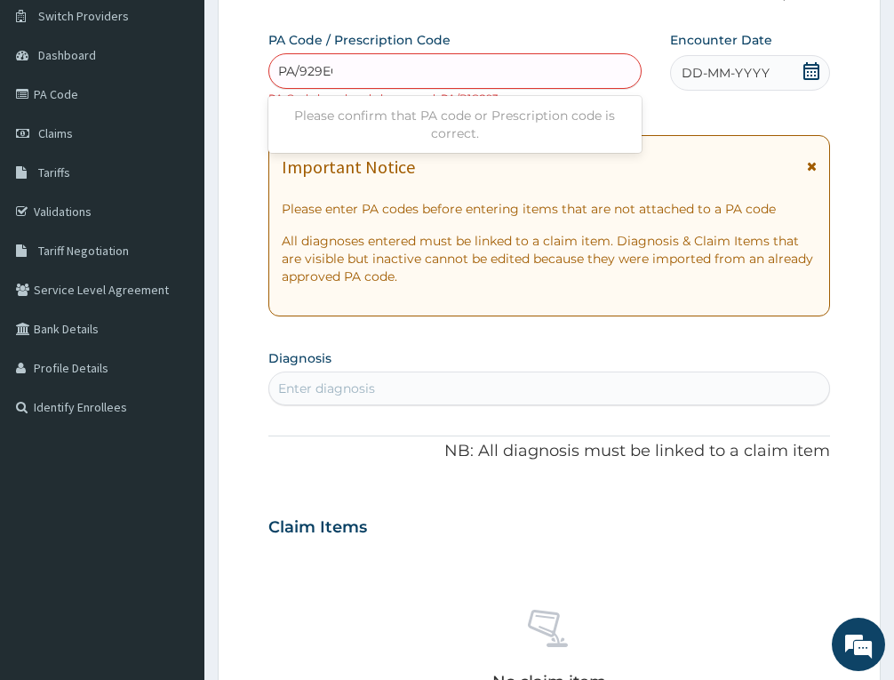
type input "PA/929EC9"
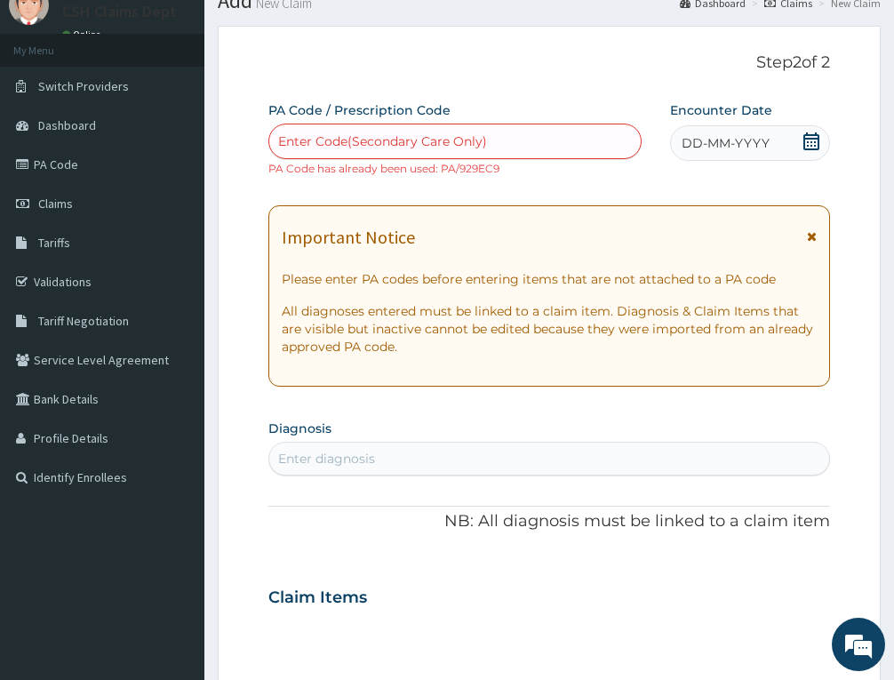
scroll to position [0, 0]
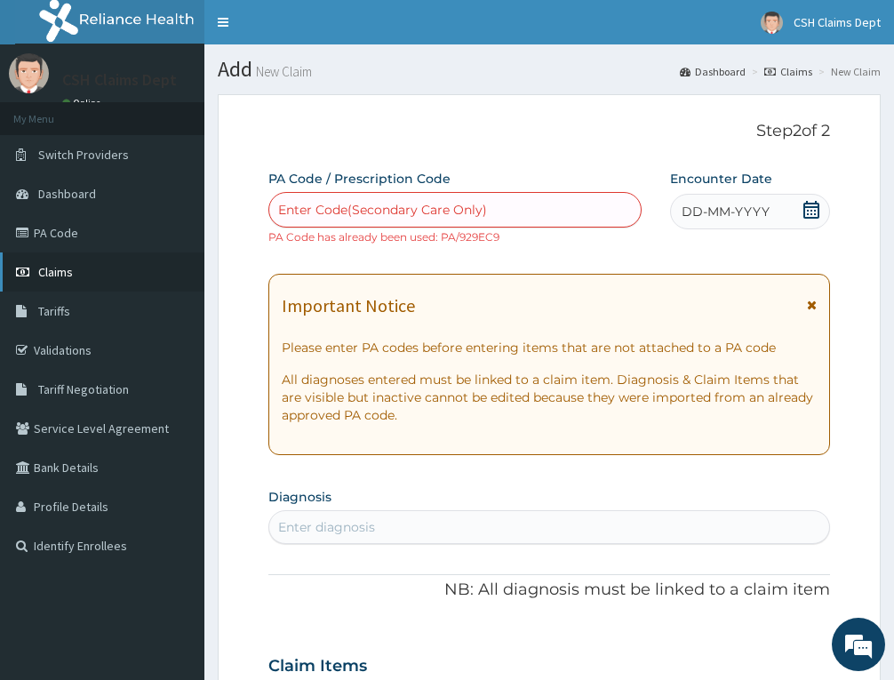
click at [73, 269] on link "Claims" at bounding box center [102, 271] width 204 height 39
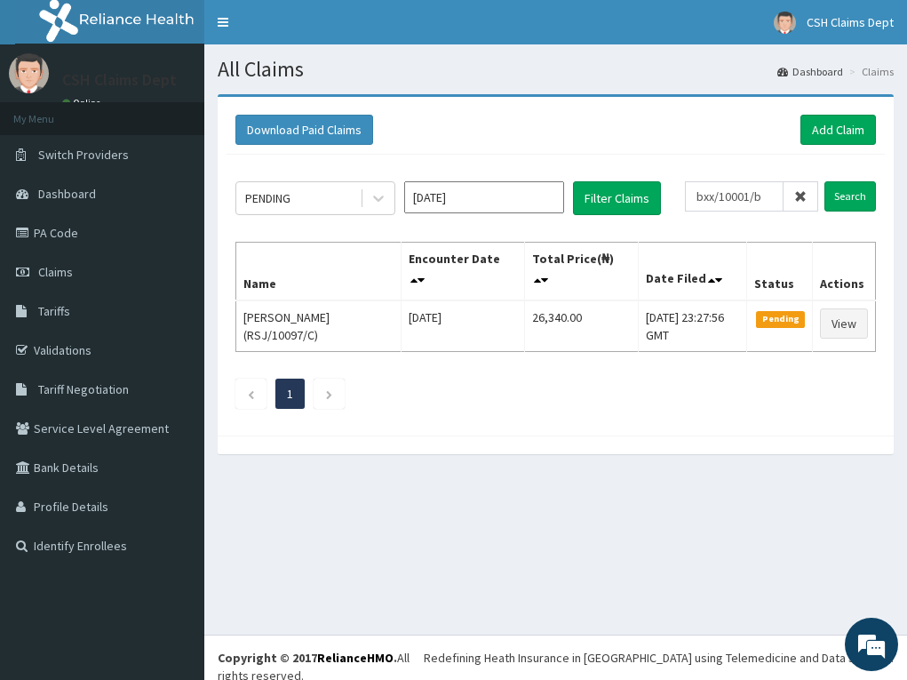
type input "bxx/10001/b"
click at [824, 181] on input "Search" at bounding box center [850, 196] width 52 height 30
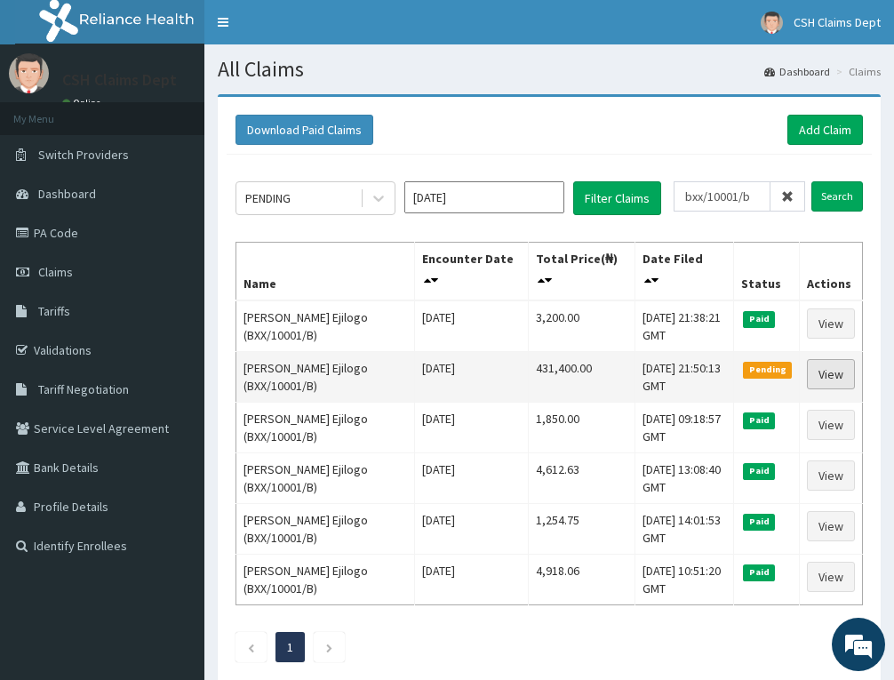
click at [829, 371] on link "View" at bounding box center [831, 374] width 48 height 30
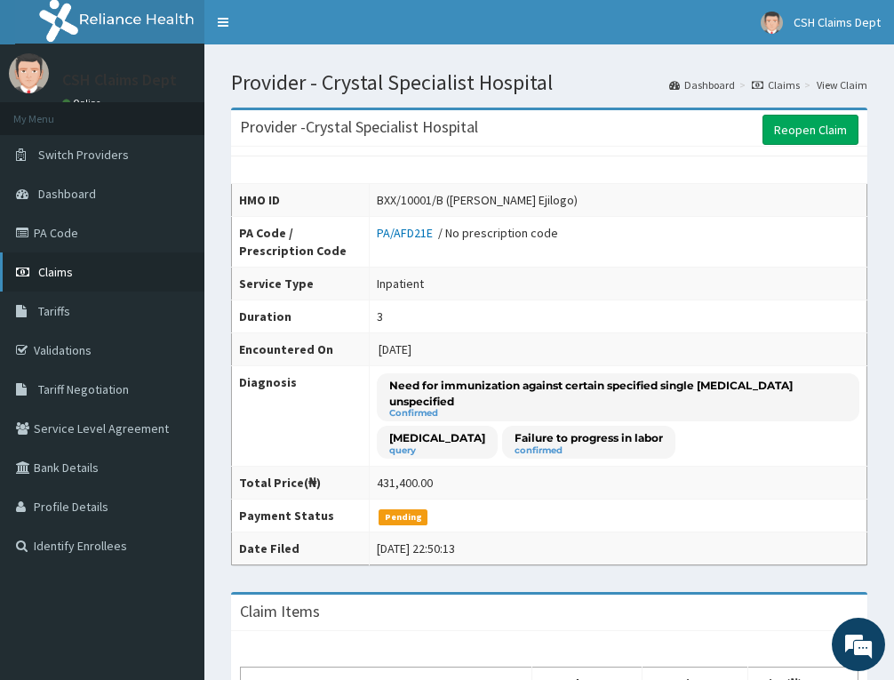
click at [73, 271] on link "Claims" at bounding box center [102, 271] width 204 height 39
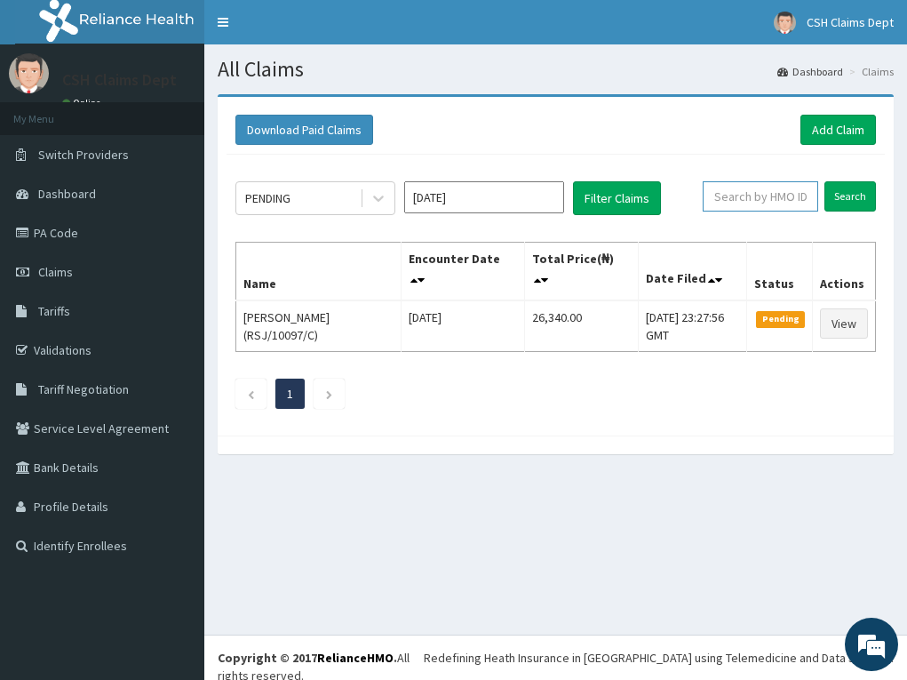
click at [747, 202] on input "text" at bounding box center [760, 196] width 115 height 30
type input "alp/10056/a"
click at [824, 181] on input "Search" at bounding box center [850, 196] width 52 height 30
